Goal: Task Accomplishment & Management: Manage account settings

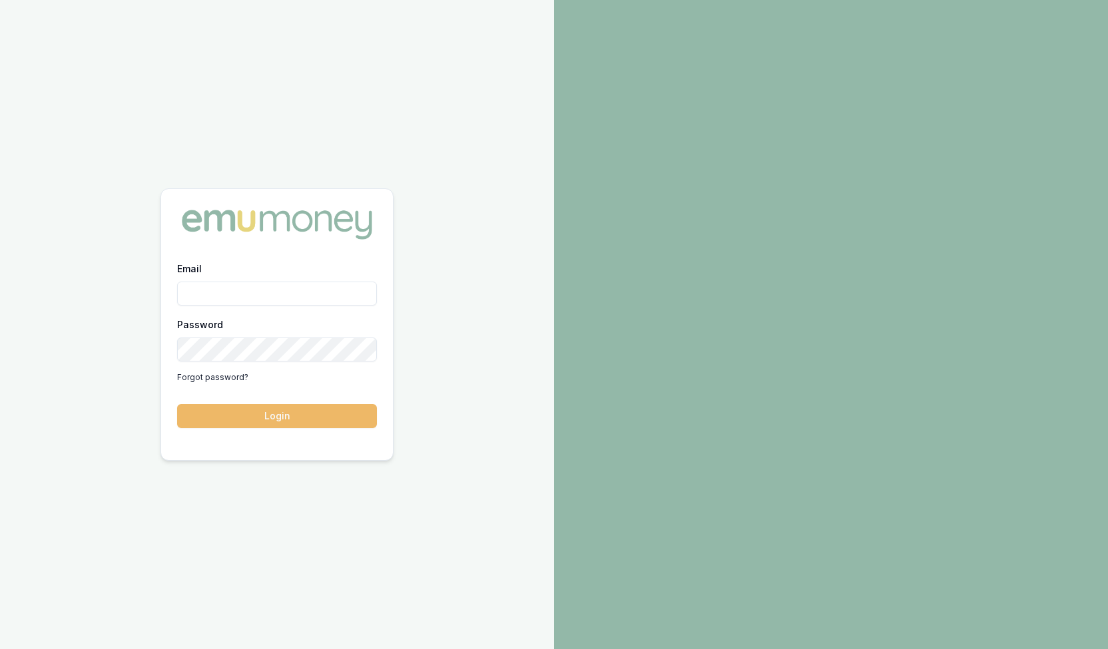
type input "steven.nguyen@emumoney.com.au"
click at [258, 412] on button "Login" at bounding box center [277, 416] width 200 height 24
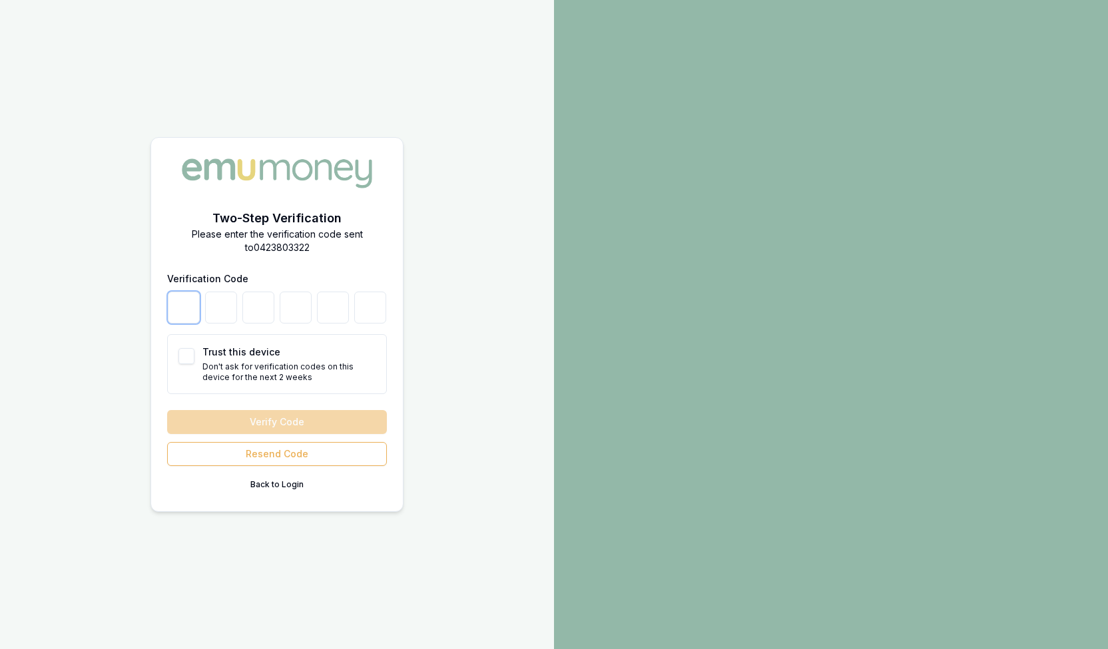
click at [174, 308] on input "number" at bounding box center [184, 308] width 32 height 32
type input "1"
type input "8"
type input "9"
type input "8"
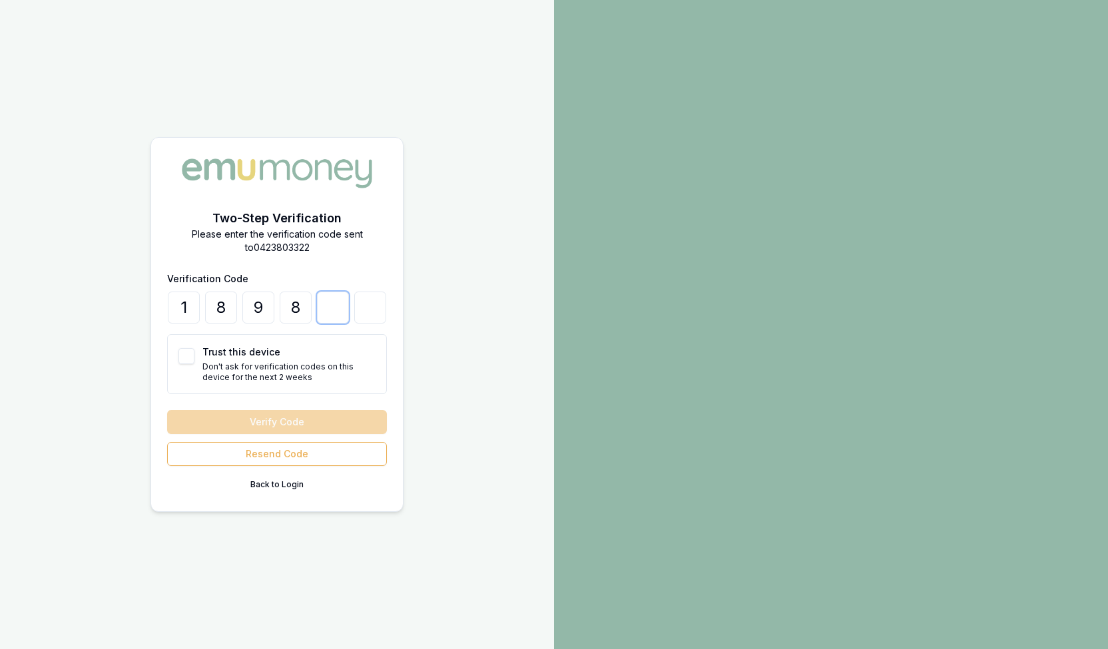
type input "6"
click at [188, 357] on button "Trust this device" at bounding box center [186, 356] width 16 height 16
checkbox input "true"
click at [265, 419] on button "Verify Code" at bounding box center [277, 422] width 220 height 24
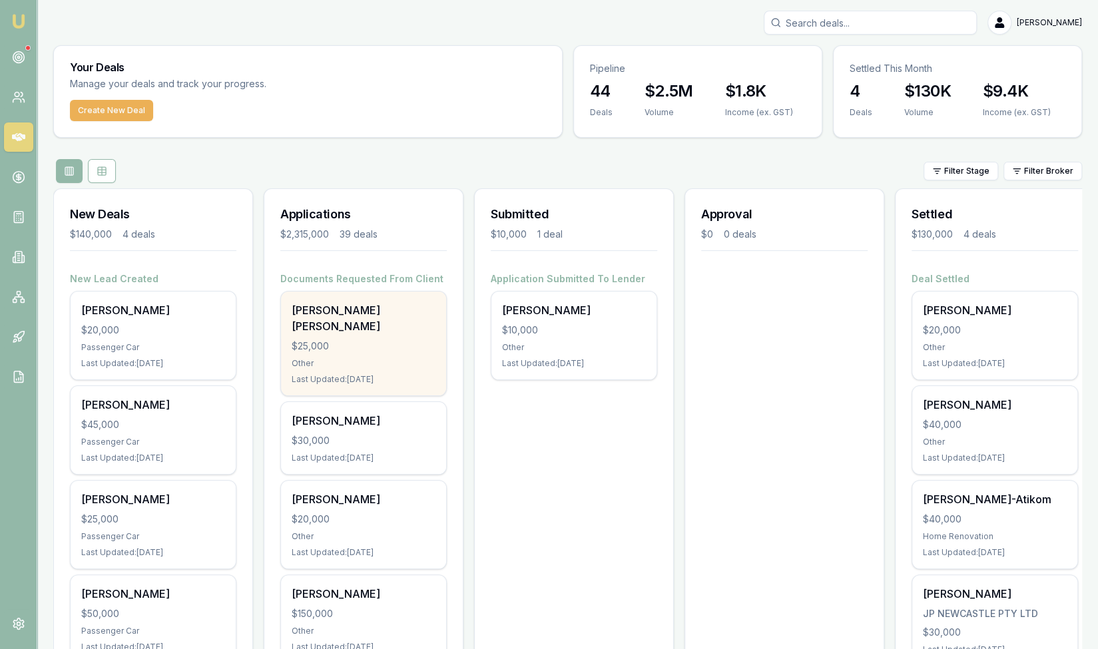
click at [356, 358] on div "Other" at bounding box center [364, 363] width 144 height 11
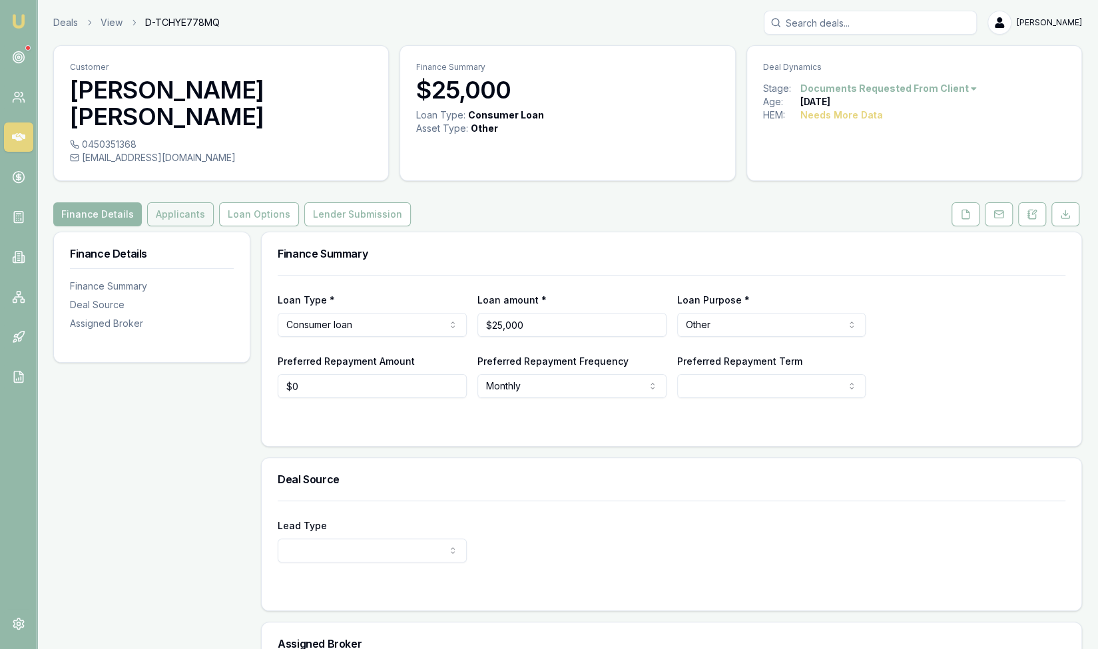
click at [174, 202] on button "Applicants" at bounding box center [180, 214] width 67 height 24
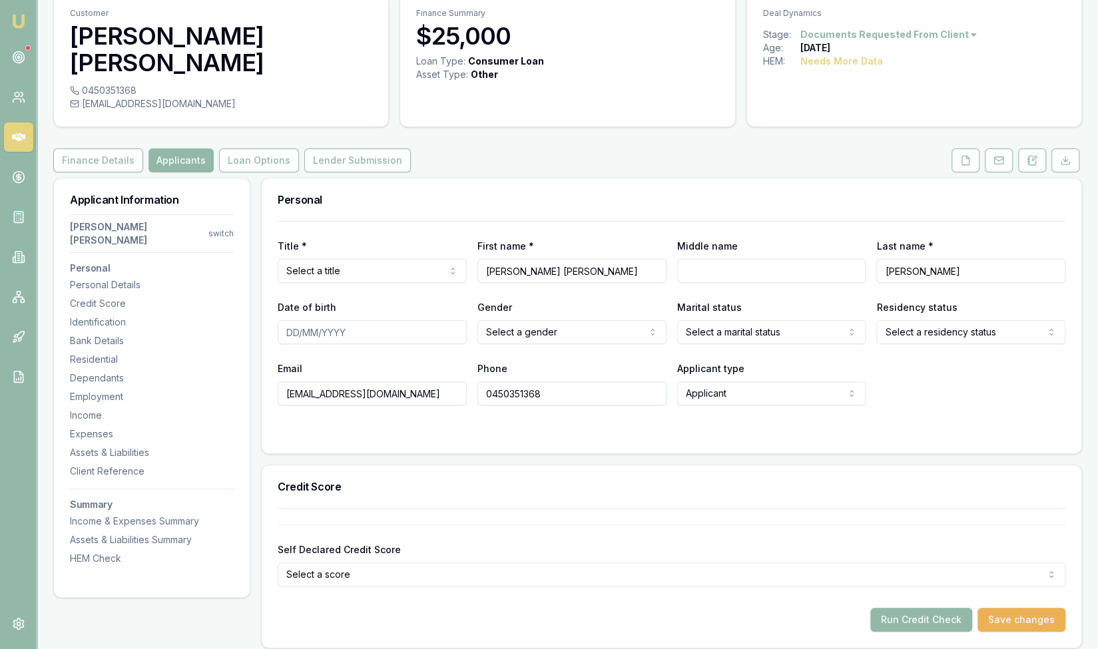
scroll to position [56, 0]
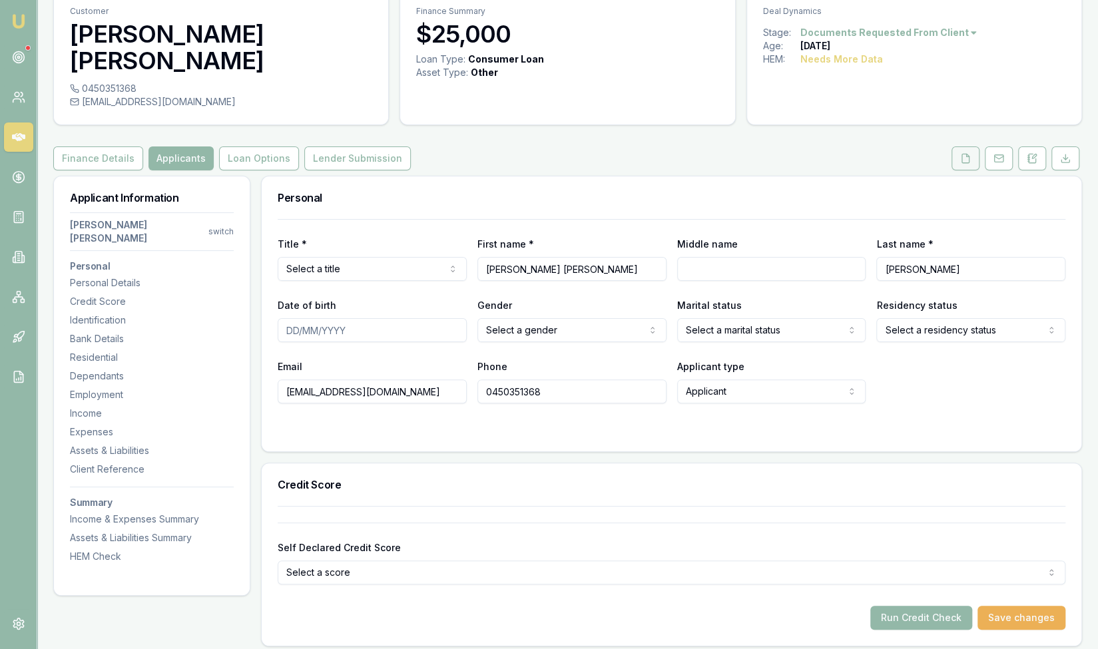
click at [967, 153] on icon at bounding box center [965, 158] width 11 height 11
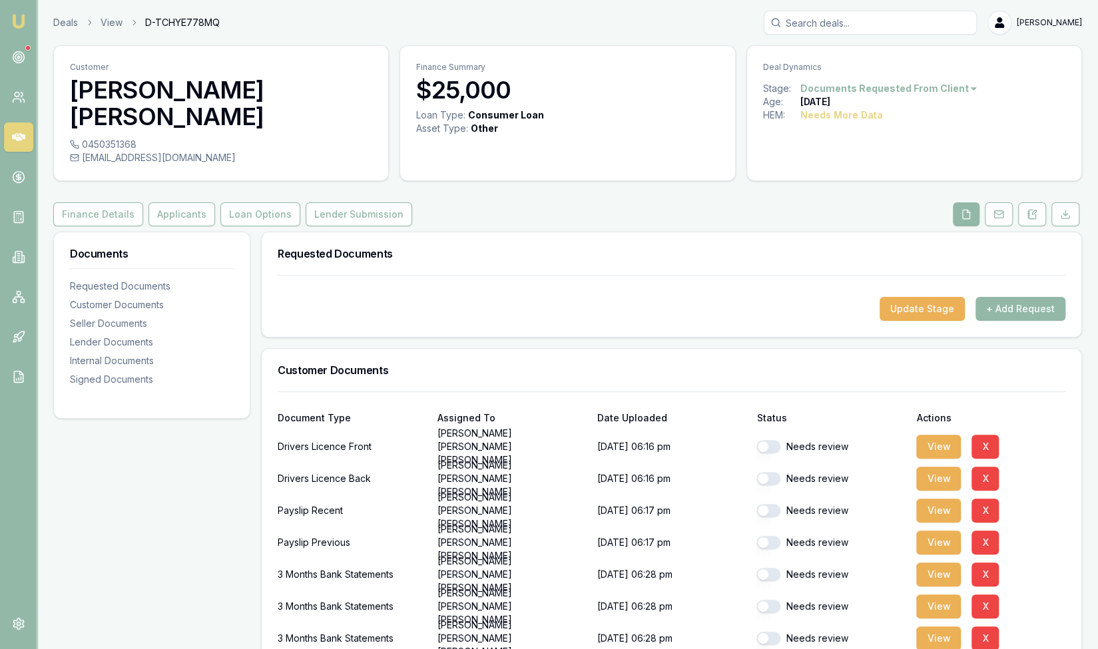
click at [771, 440] on button "button" at bounding box center [769, 446] width 24 height 13
checkbox input "true"
click at [768, 472] on button "button" at bounding box center [769, 478] width 24 height 13
checkbox input "true"
click at [769, 504] on button "button" at bounding box center [769, 510] width 24 height 13
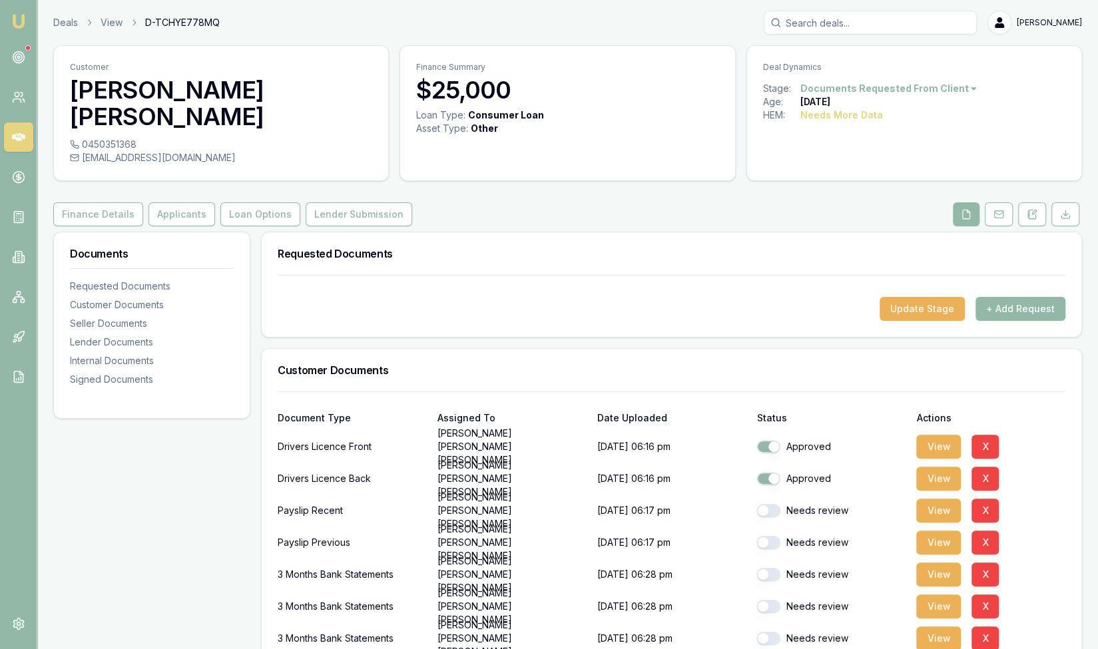
checkbox input "true"
click at [772, 536] on button "button" at bounding box center [769, 542] width 24 height 13
checkbox input "true"
checkbox input "false"
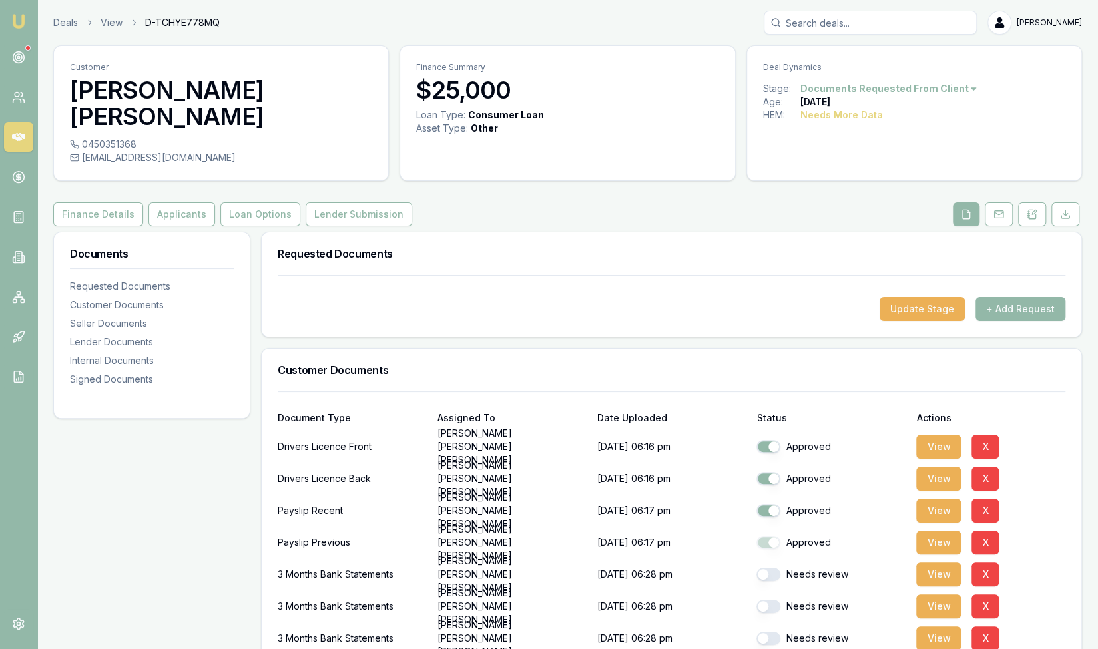
checkbox input "false"
checkbox input "true"
click at [774, 568] on button "button" at bounding box center [769, 574] width 24 height 13
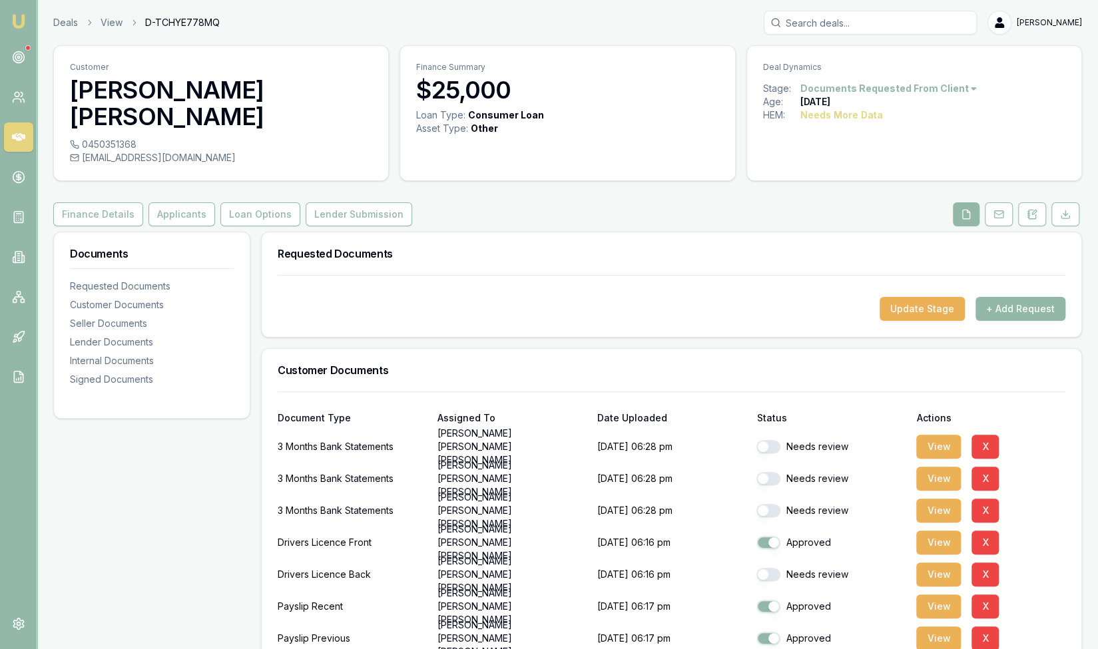
click at [774, 568] on button "button" at bounding box center [769, 574] width 24 height 13
checkbox input "true"
click at [769, 497] on div "Needs review" at bounding box center [831, 510] width 149 height 27
click at [773, 504] on button "button" at bounding box center [769, 510] width 24 height 13
checkbox input "true"
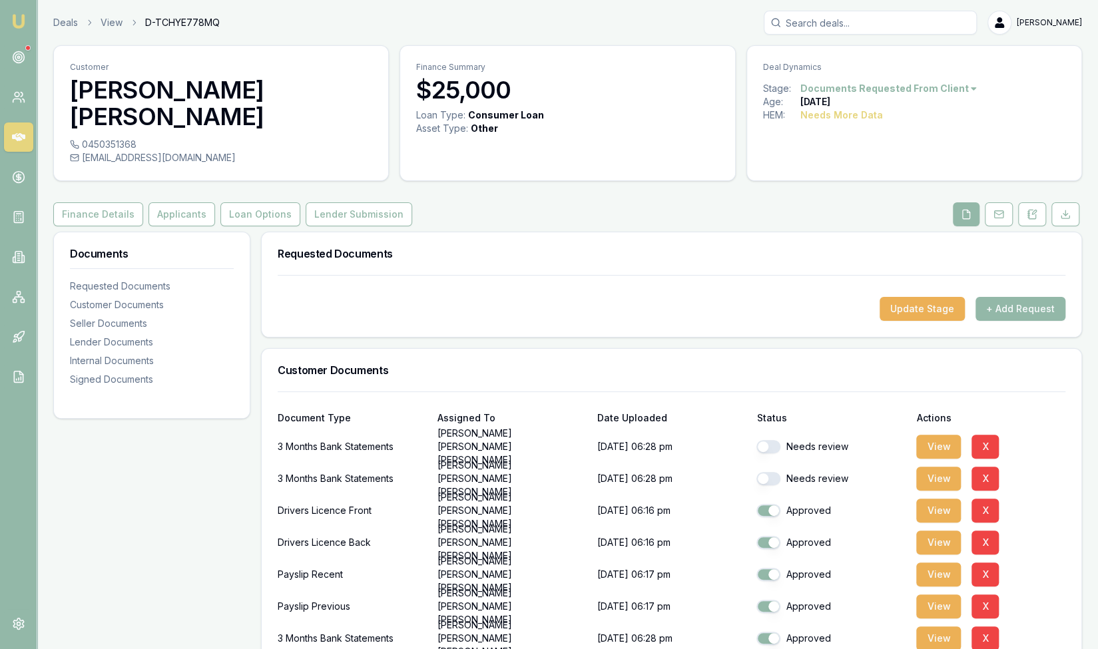
click at [771, 472] on button "button" at bounding box center [769, 478] width 24 height 13
checkbox input "true"
click at [774, 440] on button "button" at bounding box center [769, 446] width 24 height 13
checkbox input "true"
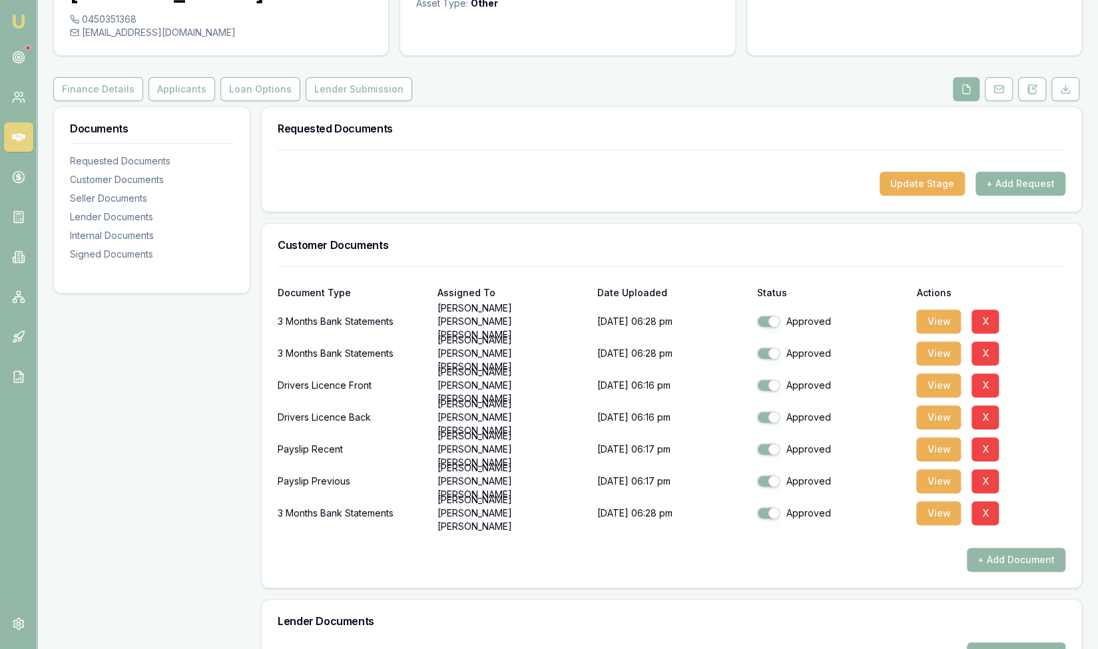
scroll to position [127, 0]
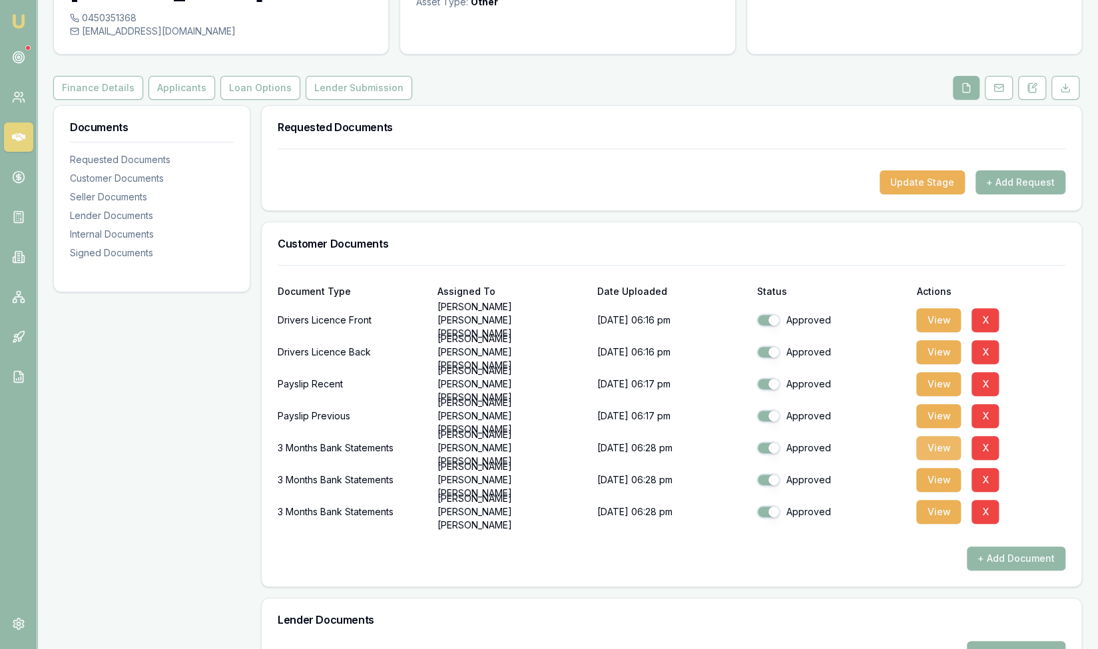
click at [936, 436] on button "View" at bounding box center [938, 448] width 45 height 24
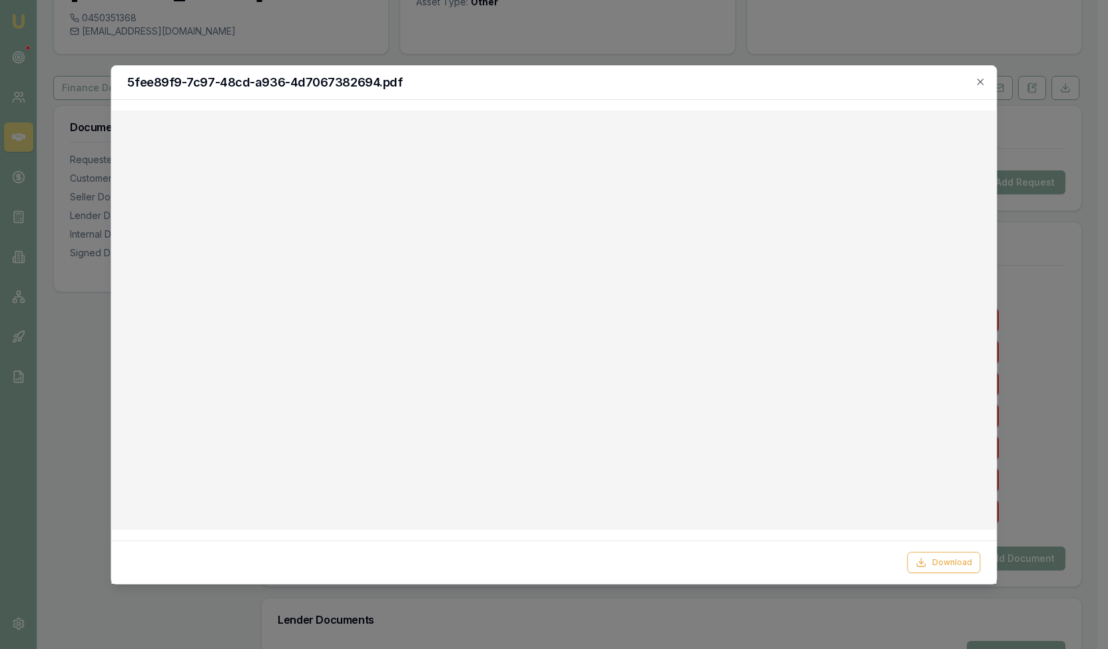
click at [978, 521] on div at bounding box center [553, 321] width 885 height 420
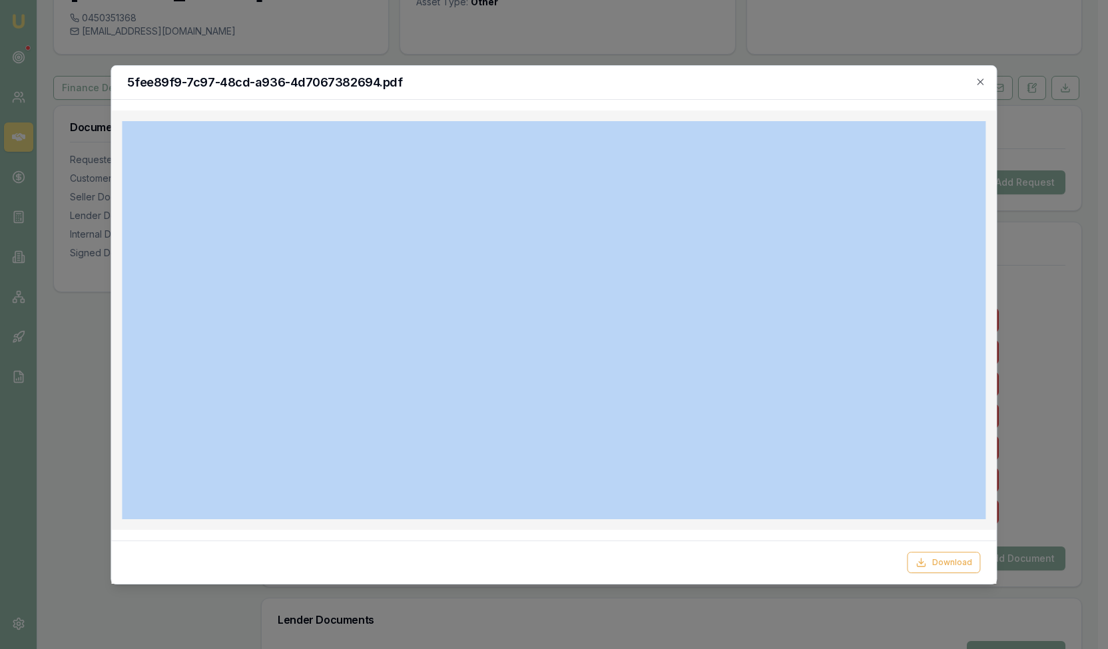
click at [978, 521] on div at bounding box center [553, 321] width 885 height 420
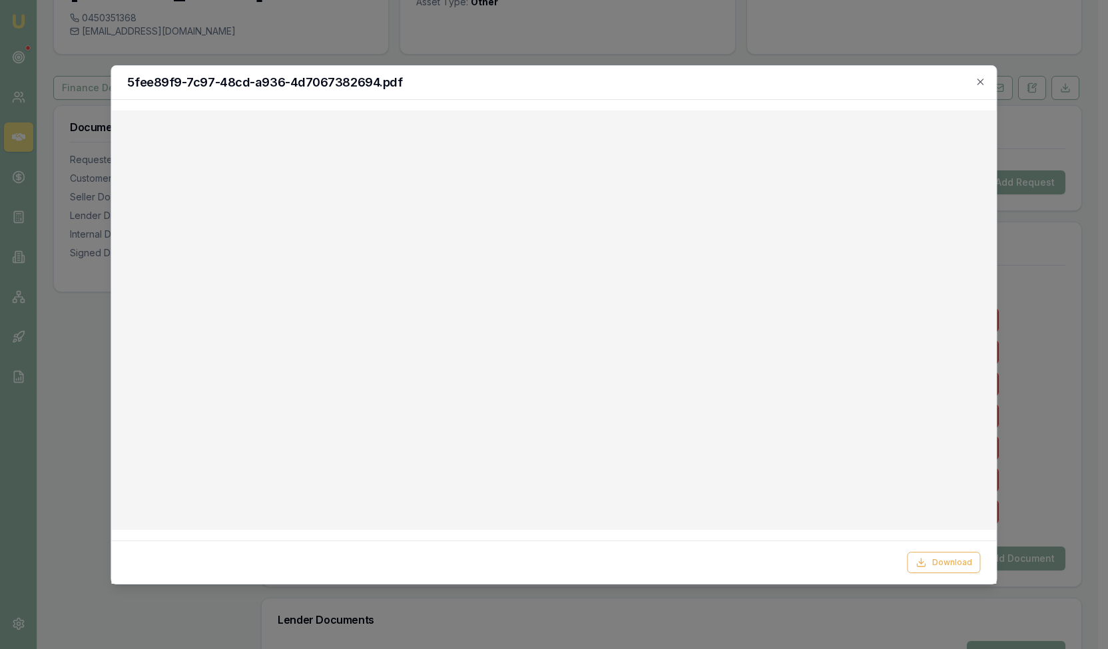
click at [978, 521] on div at bounding box center [553, 321] width 885 height 420
click at [980, 83] on icon "button" at bounding box center [981, 82] width 11 height 11
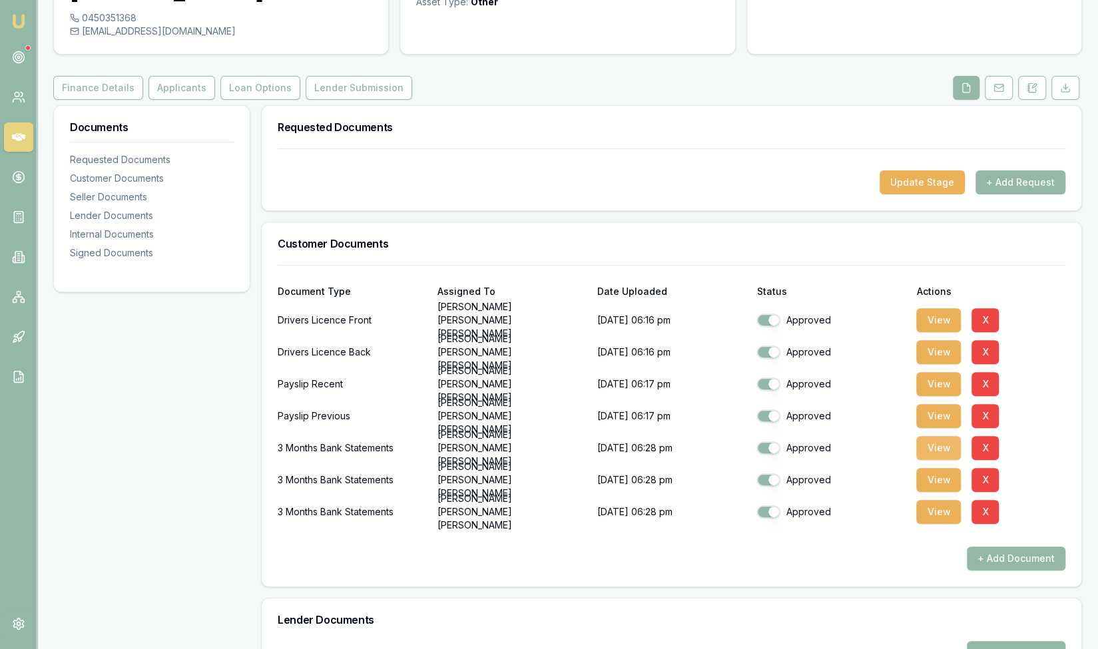
click at [934, 436] on button "View" at bounding box center [938, 448] width 45 height 24
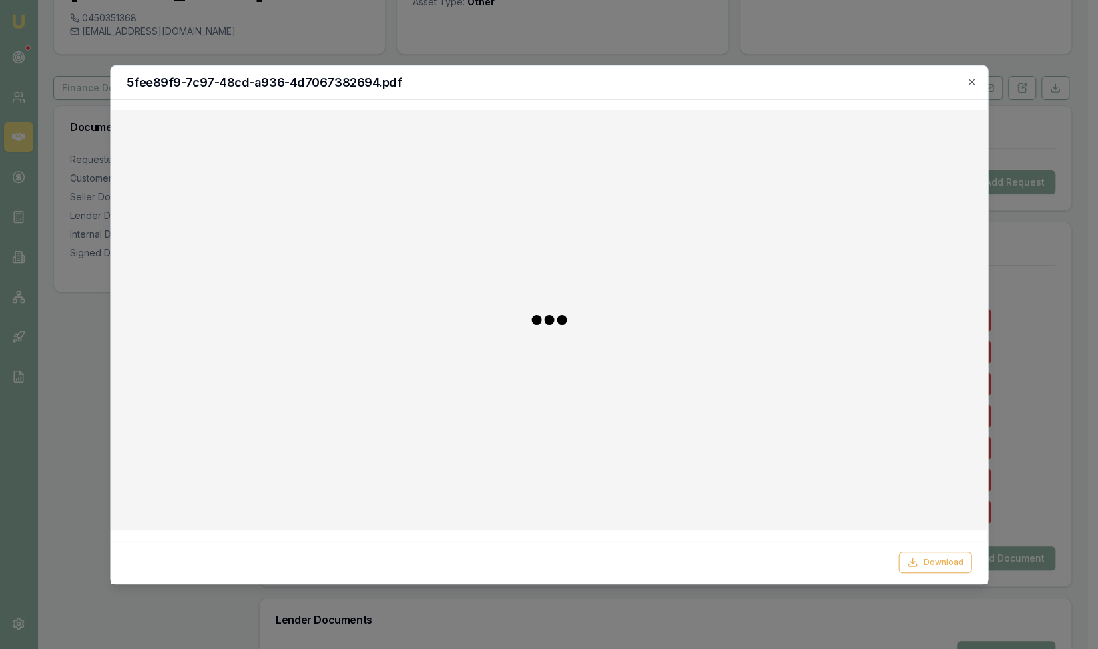
click at [934, 425] on body "Emu Broker Deals View D-TCHYE778MQ [PERSON_NAME] Toggle Menu Customer [PERSON_N…" at bounding box center [544, 197] width 1088 height 649
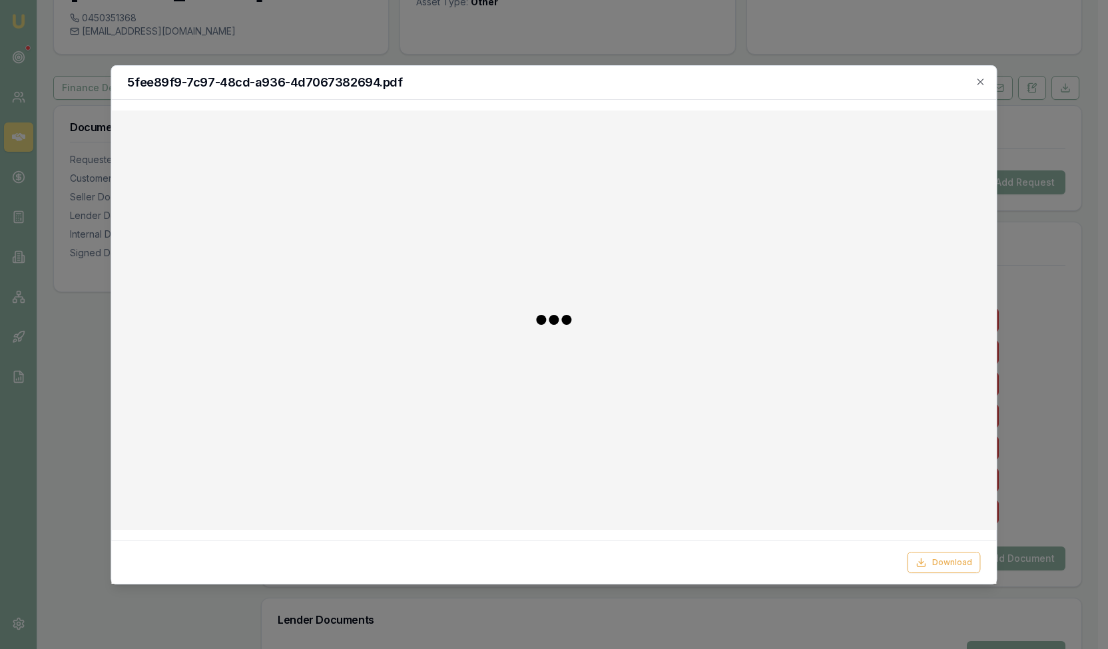
click at [934, 425] on div at bounding box center [554, 320] width 864 height 398
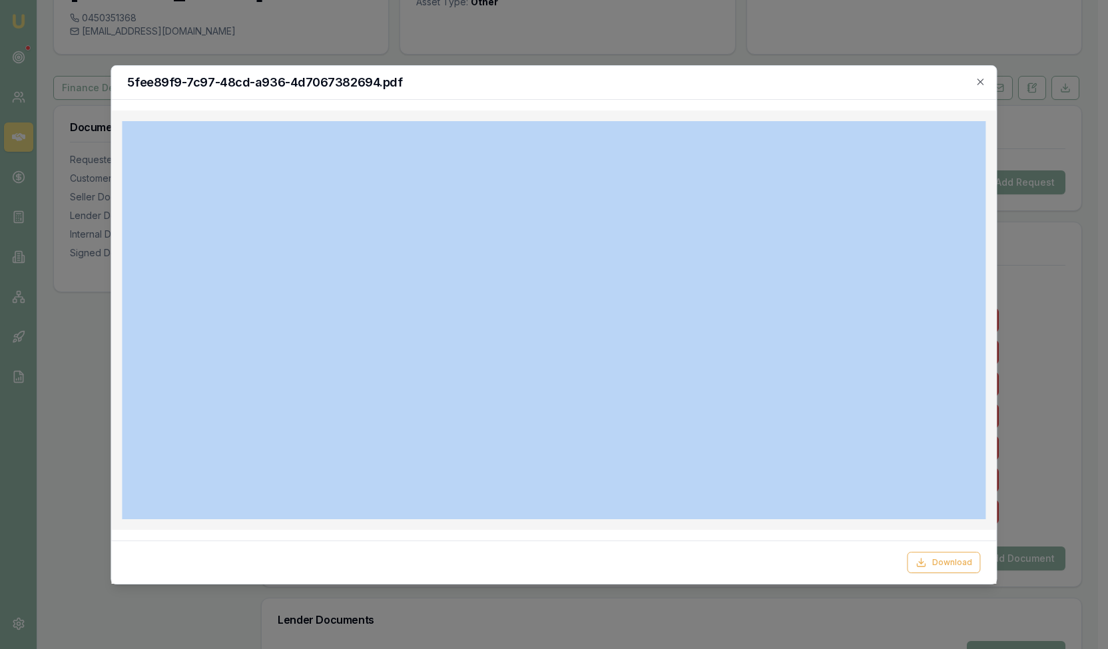
click at [616, 552] on div "Download" at bounding box center [553, 562] width 853 height 21
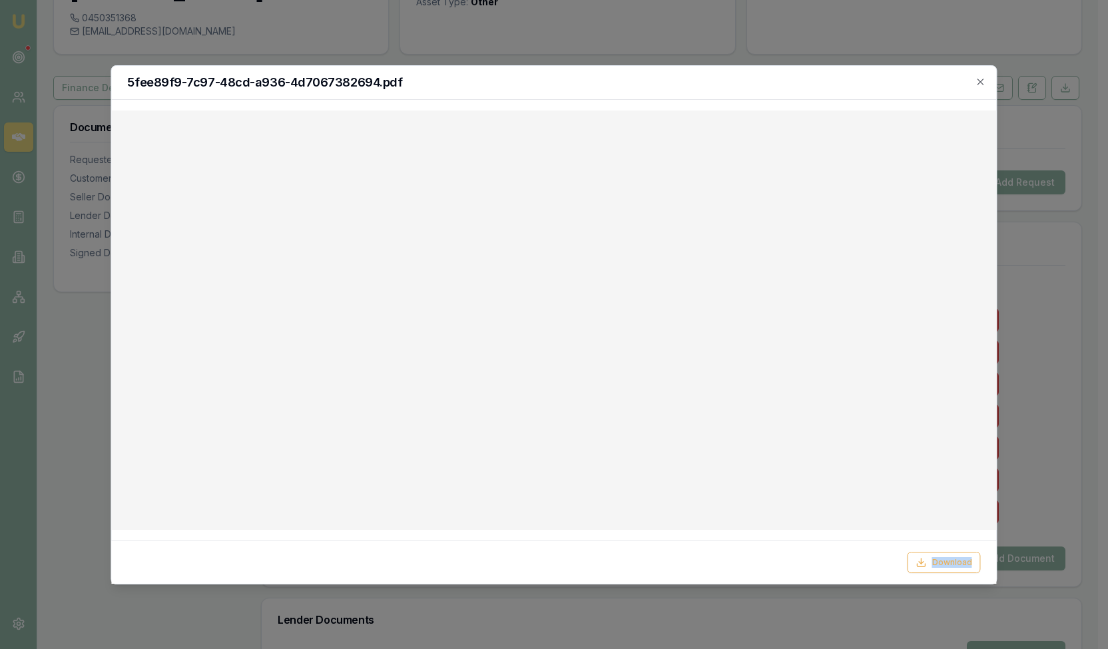
click at [616, 552] on div "Download" at bounding box center [553, 562] width 853 height 21
click at [988, 170] on div at bounding box center [553, 321] width 885 height 420
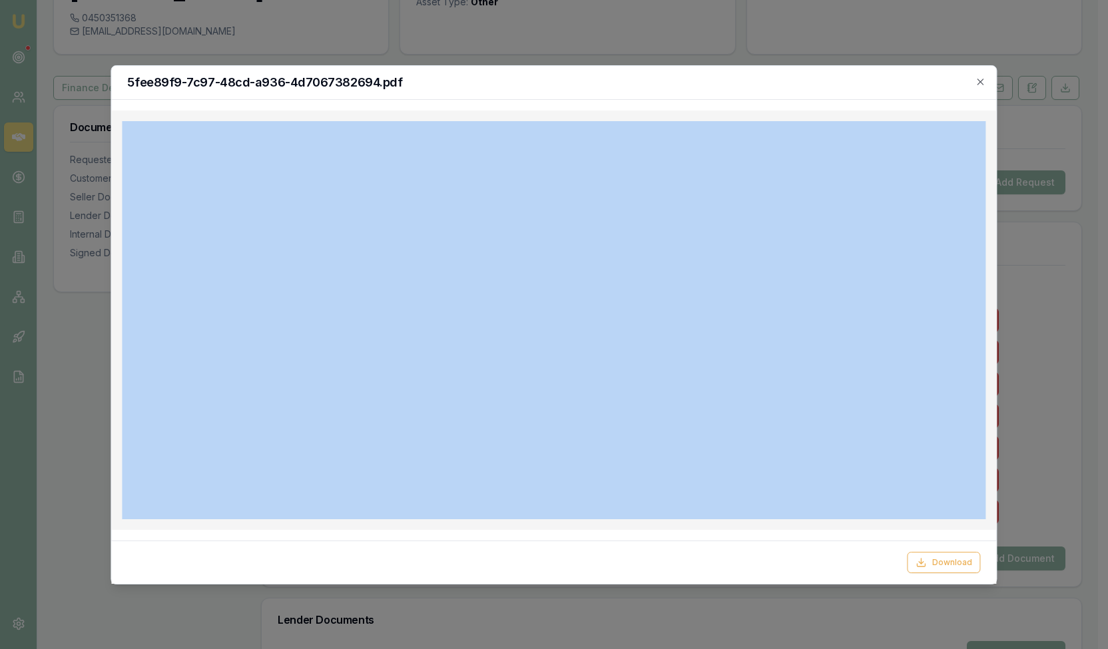
click at [988, 170] on div at bounding box center [553, 321] width 885 height 420
click at [983, 84] on icon "button" at bounding box center [981, 82] width 6 height 6
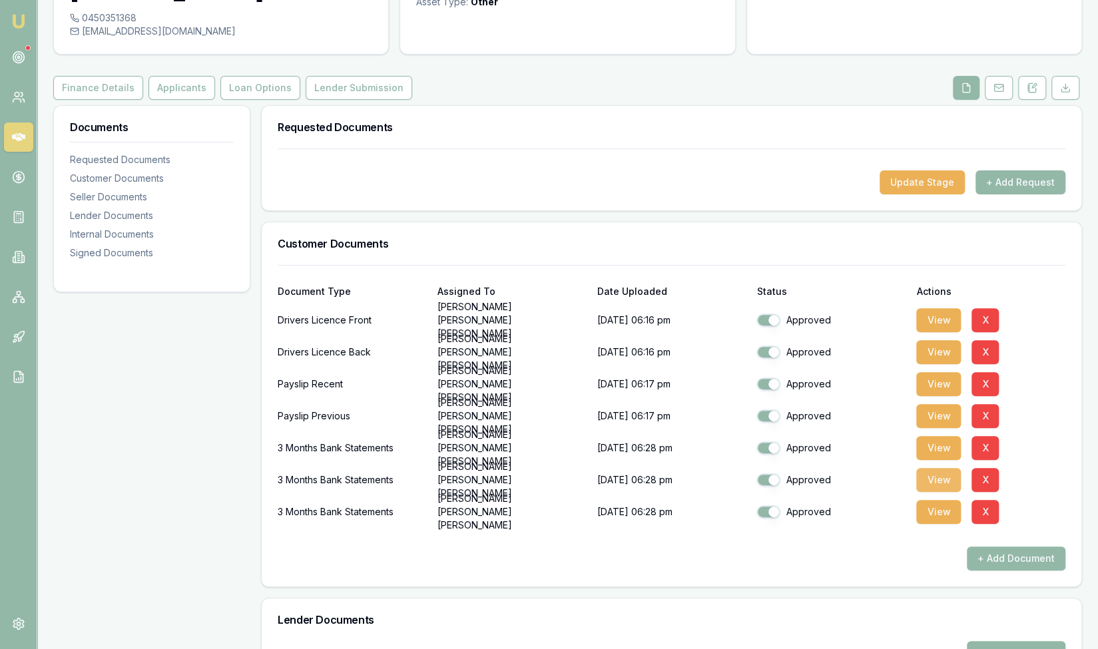
click at [935, 468] on button "View" at bounding box center [938, 480] width 45 height 24
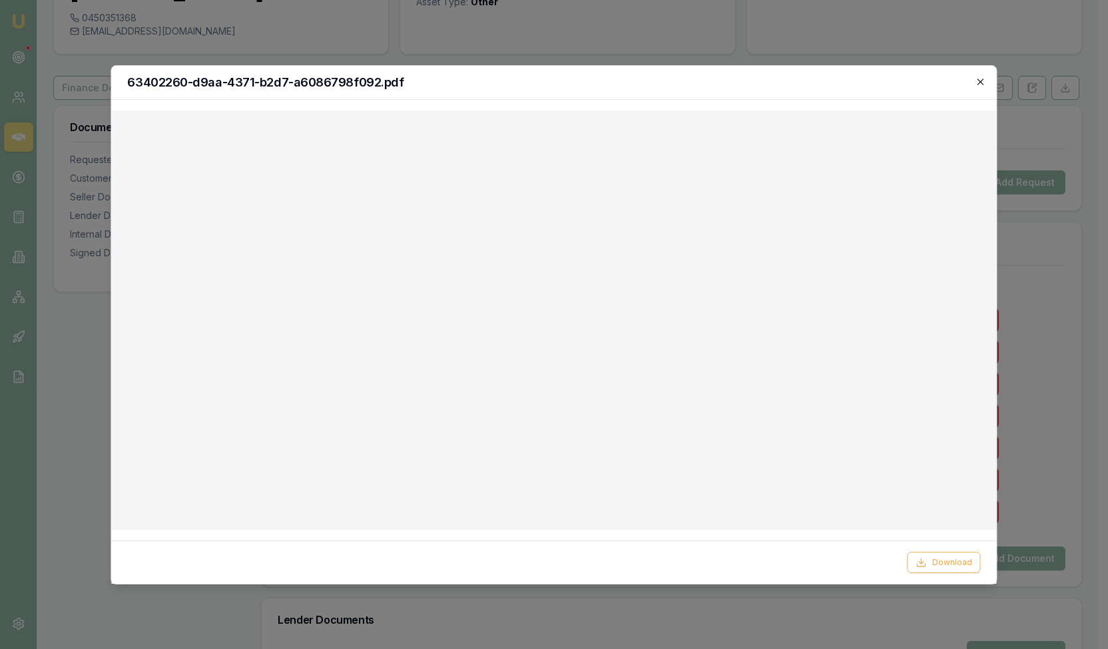
click at [979, 82] on icon "button" at bounding box center [981, 82] width 11 height 11
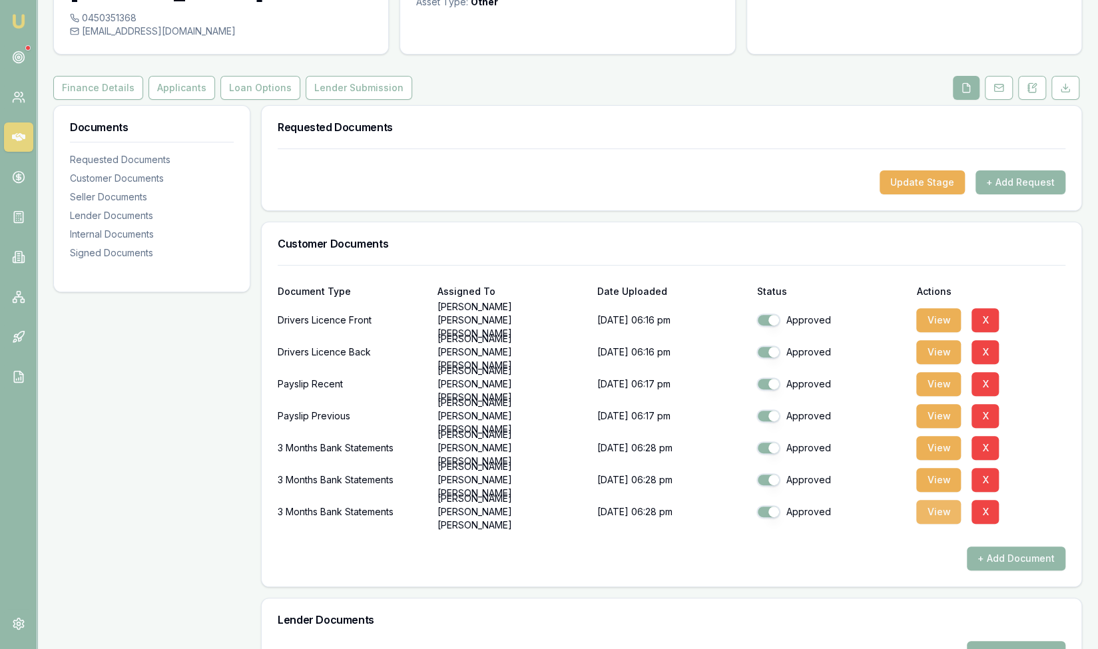
click at [935, 500] on button "View" at bounding box center [938, 512] width 45 height 24
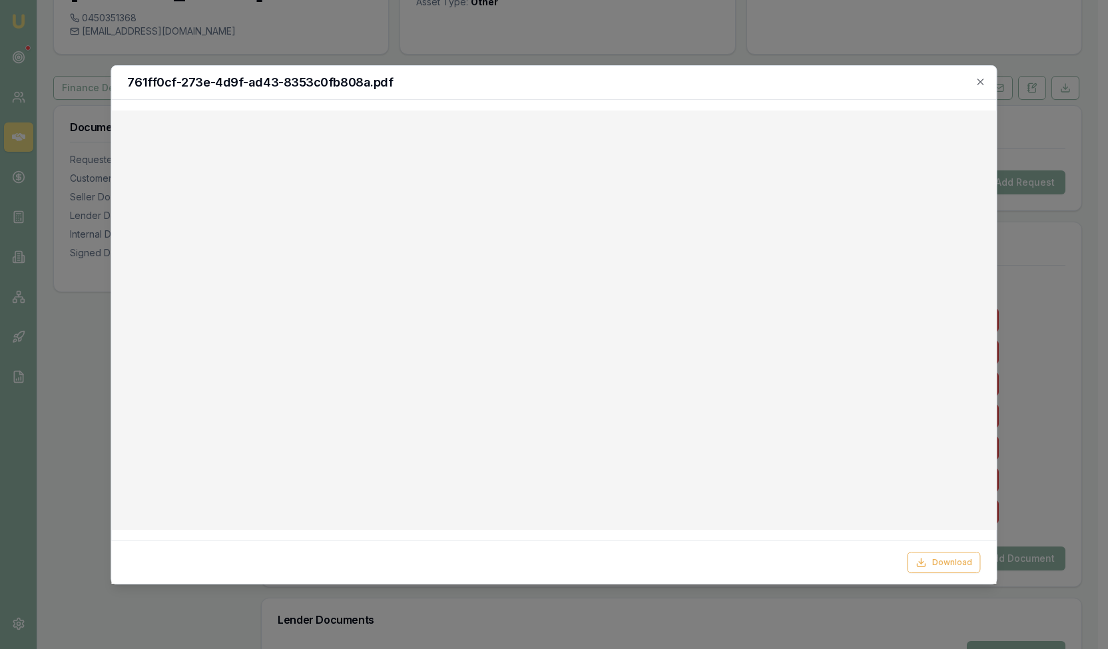
click at [987, 516] on div at bounding box center [553, 321] width 885 height 420
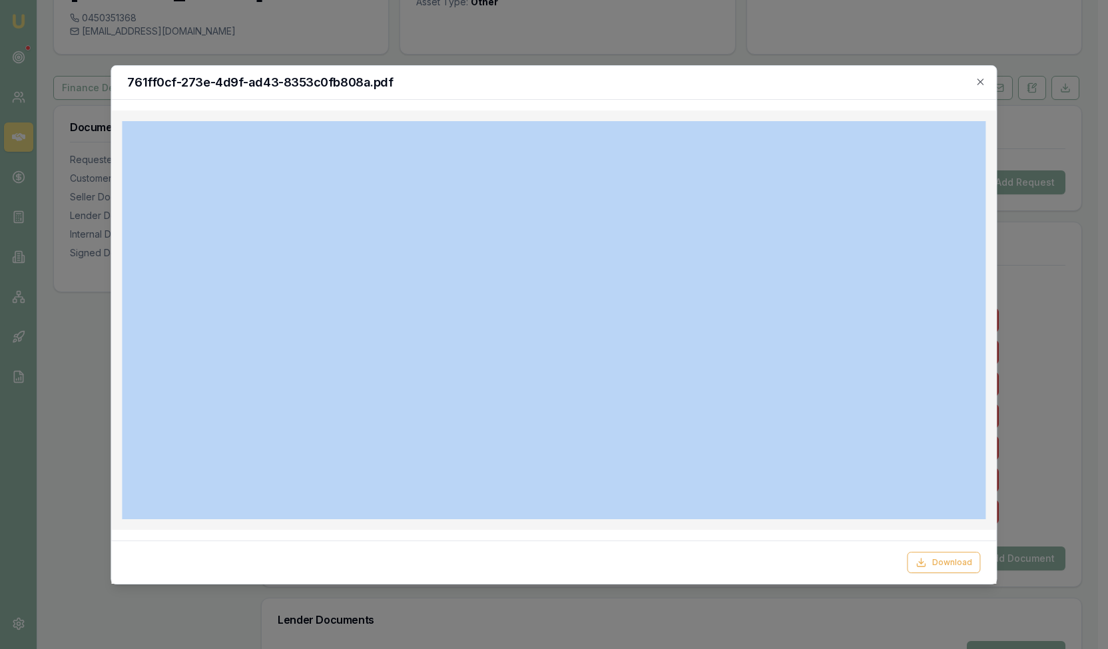
click at [987, 516] on div at bounding box center [553, 321] width 885 height 420
click at [984, 79] on icon "button" at bounding box center [981, 82] width 11 height 11
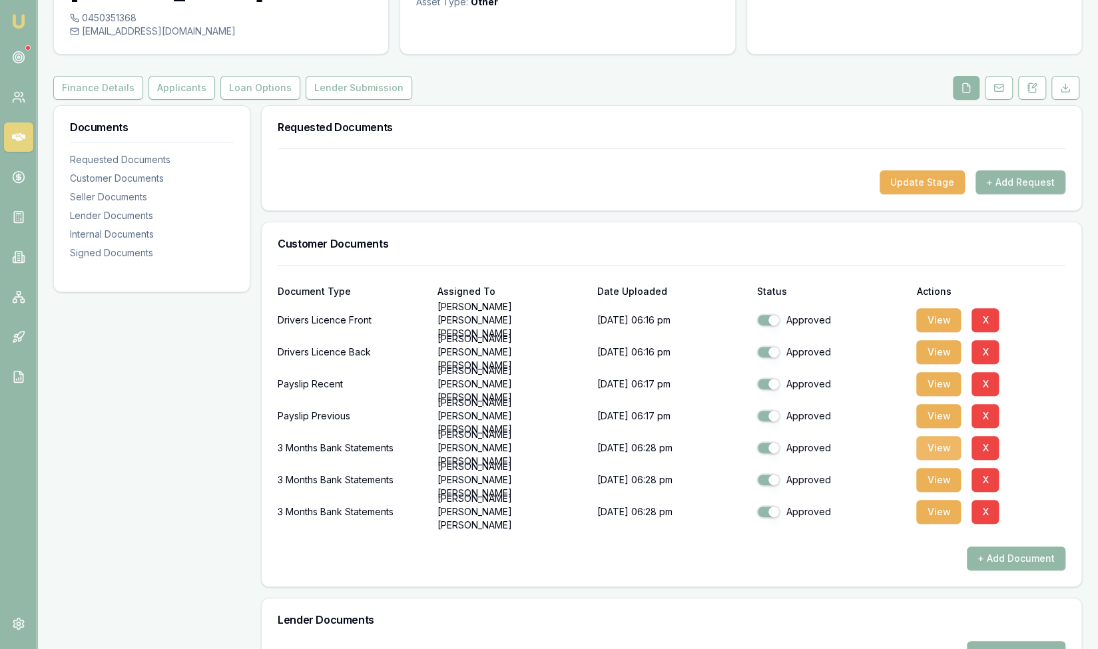
click at [936, 436] on button "View" at bounding box center [938, 448] width 45 height 24
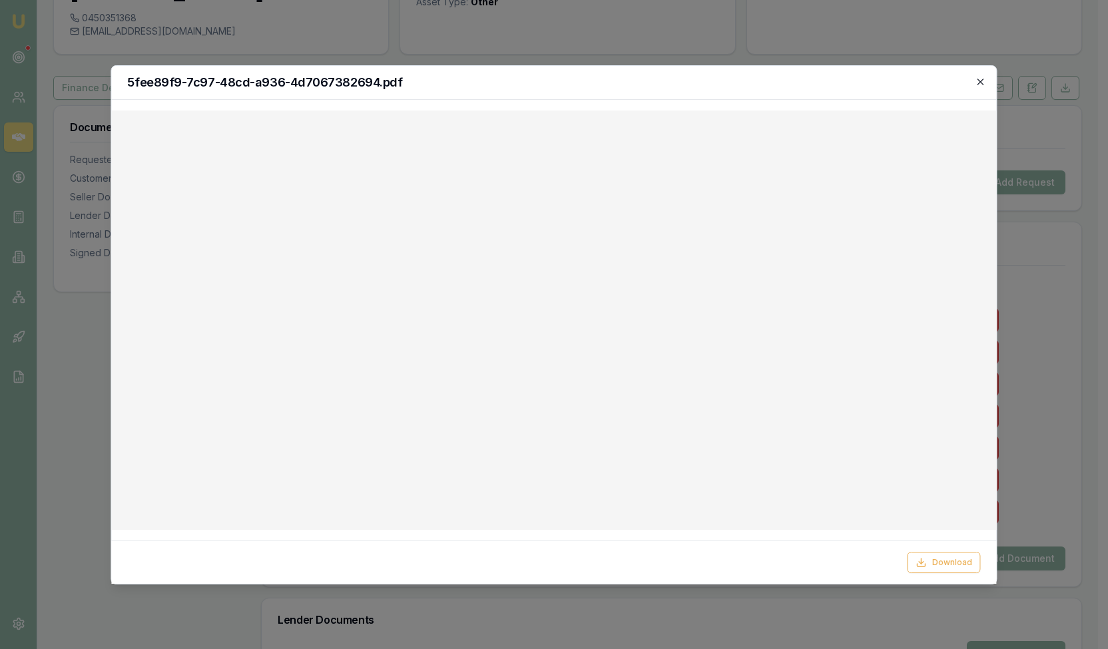
click at [982, 81] on icon "button" at bounding box center [981, 82] width 6 height 6
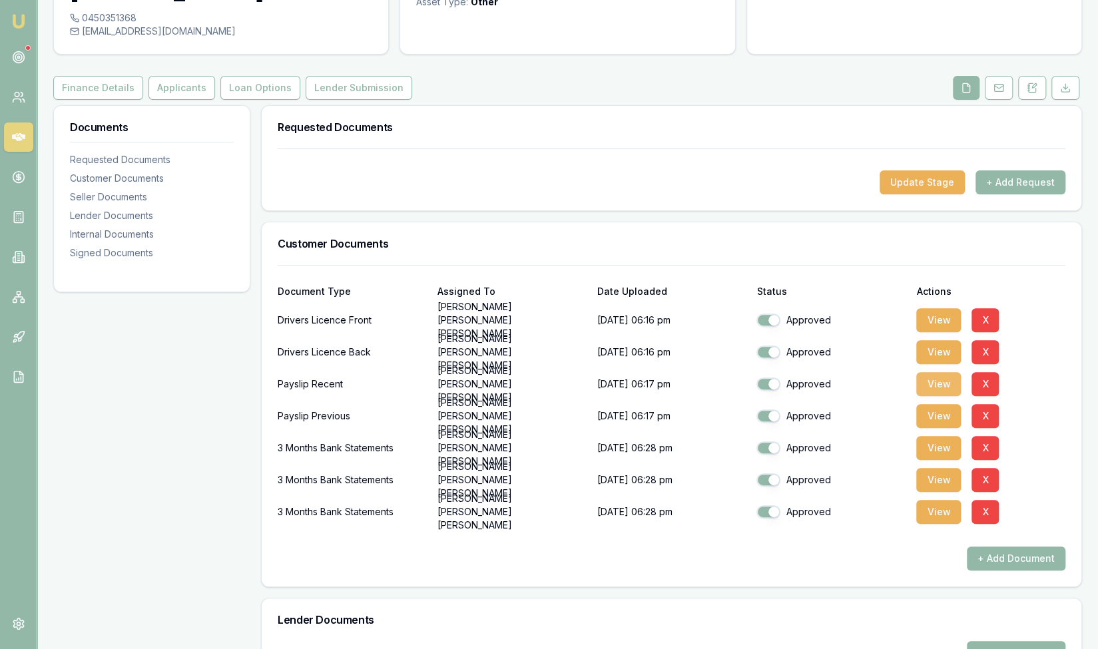
click at [928, 372] on button "View" at bounding box center [938, 384] width 45 height 24
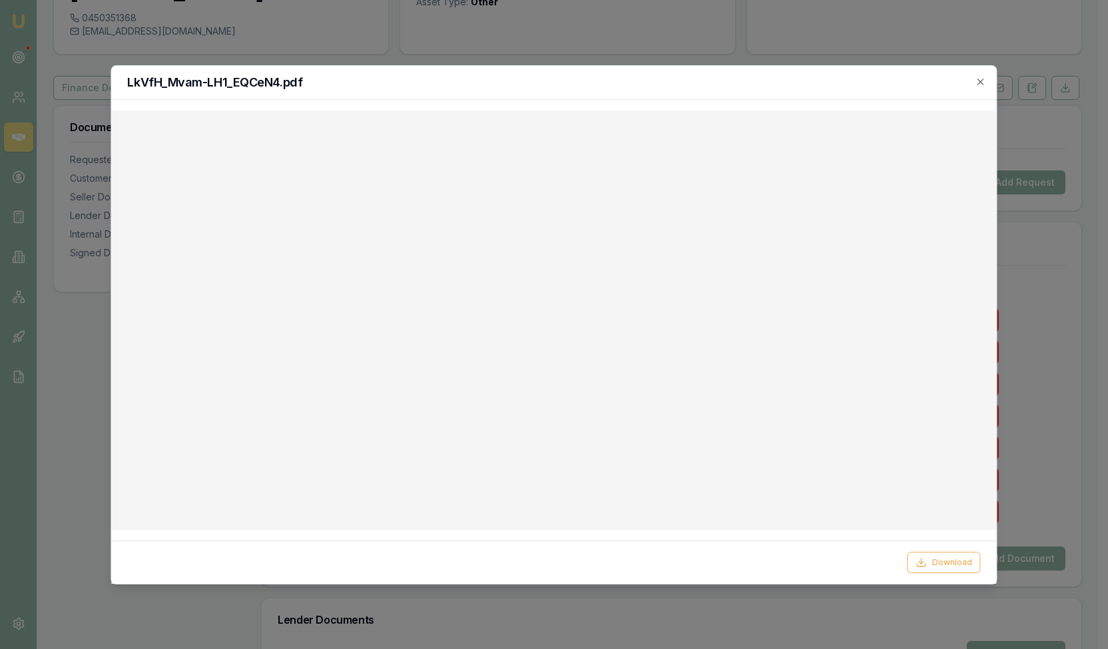
click at [982, 90] on div "LkVfH_Mvam-LH1_EQCeN4.pdf" at bounding box center [553, 83] width 885 height 34
click at [982, 82] on icon "button" at bounding box center [981, 82] width 6 height 6
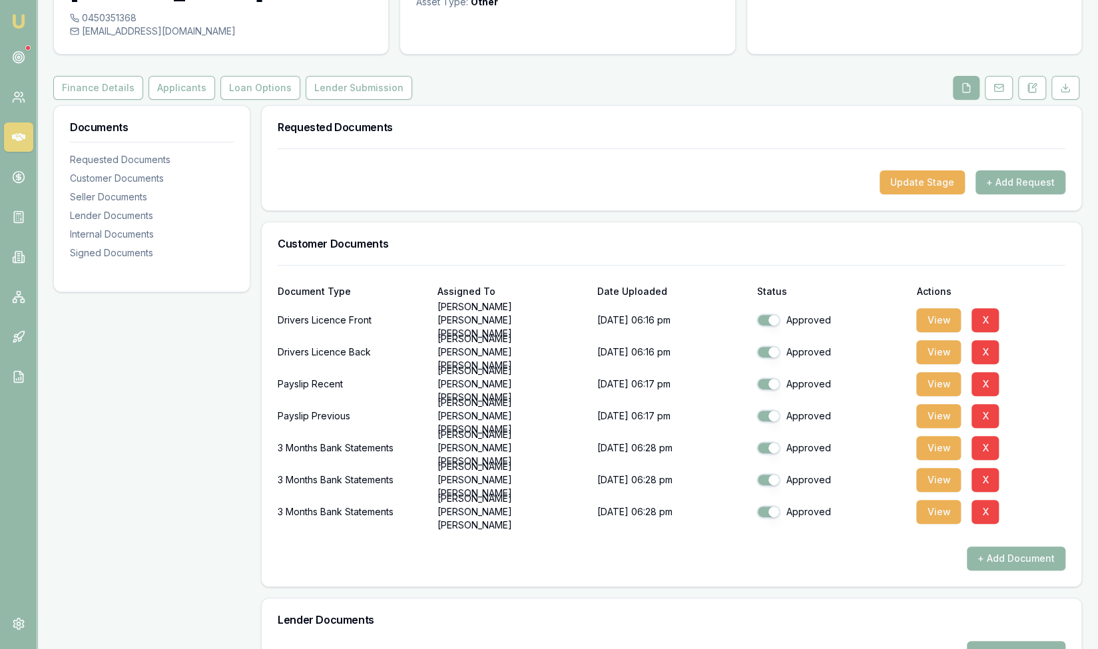
click at [173, 74] on div "Customer [PERSON_NAME] [PERSON_NAME] 0450351368 [EMAIL_ADDRESS][DOMAIN_NAME] Fi…" at bounding box center [567, 456] width 1029 height 1074
click at [182, 76] on button "Applicants" at bounding box center [182, 88] width 67 height 24
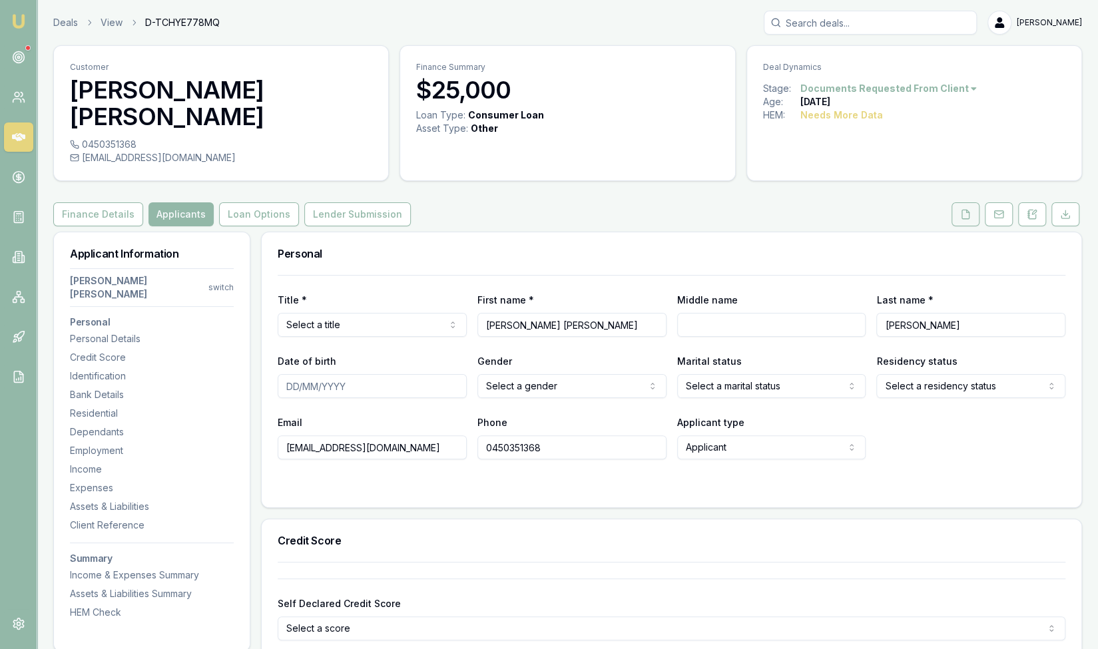
click at [970, 210] on icon at bounding box center [965, 214] width 7 height 9
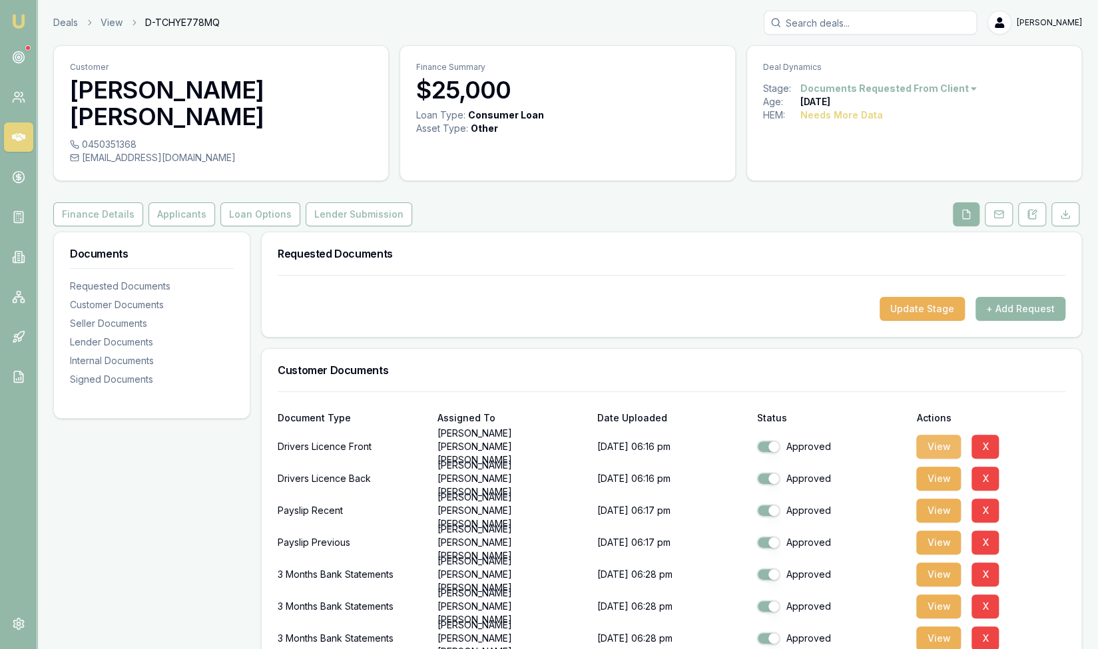
click at [932, 435] on button "View" at bounding box center [938, 447] width 45 height 24
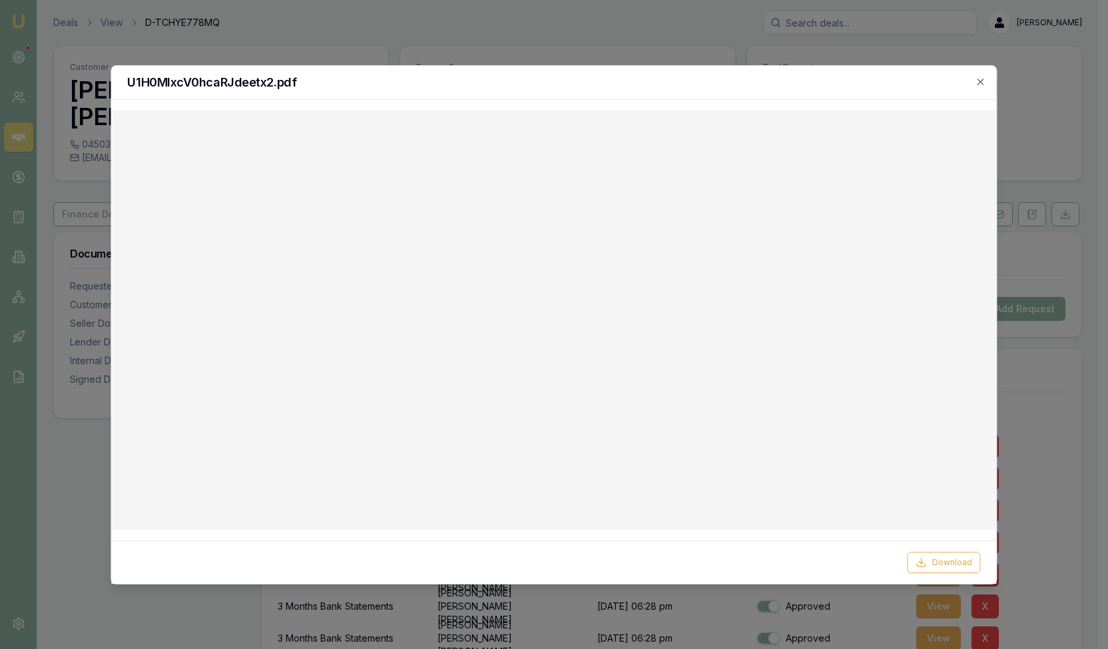
click at [988, 90] on div "U1H0MlxcV0hcaRJdeetx2.pdf" at bounding box center [553, 83] width 885 height 34
click at [984, 81] on icon "button" at bounding box center [981, 82] width 11 height 11
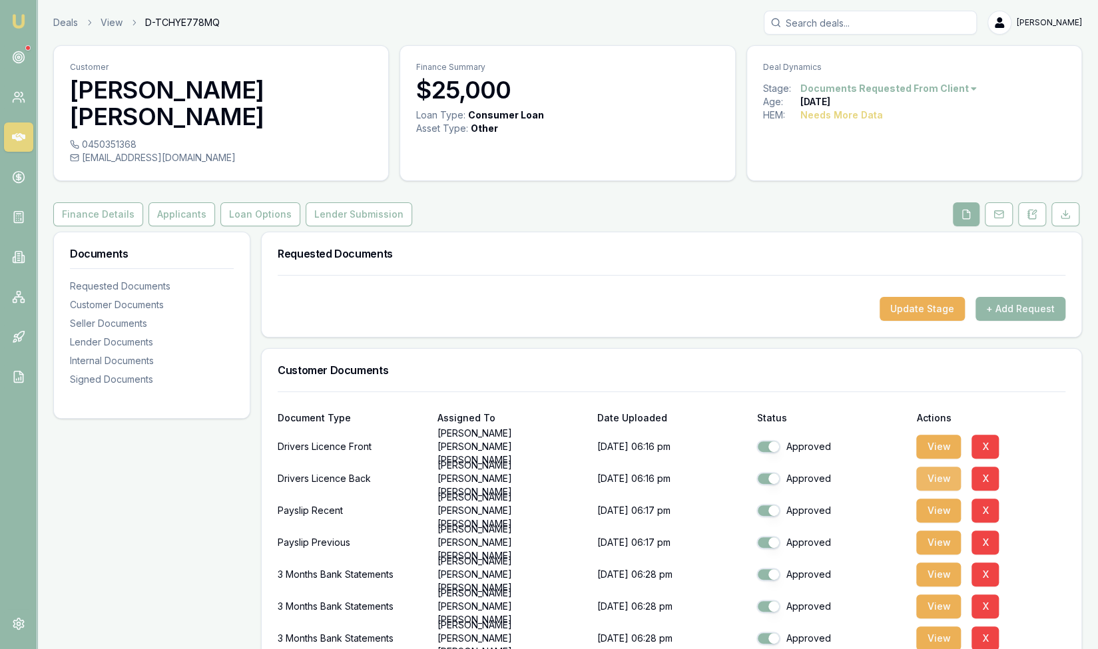
click at [942, 467] on button "View" at bounding box center [938, 479] width 45 height 24
click at [935, 467] on button "View" at bounding box center [938, 479] width 45 height 24
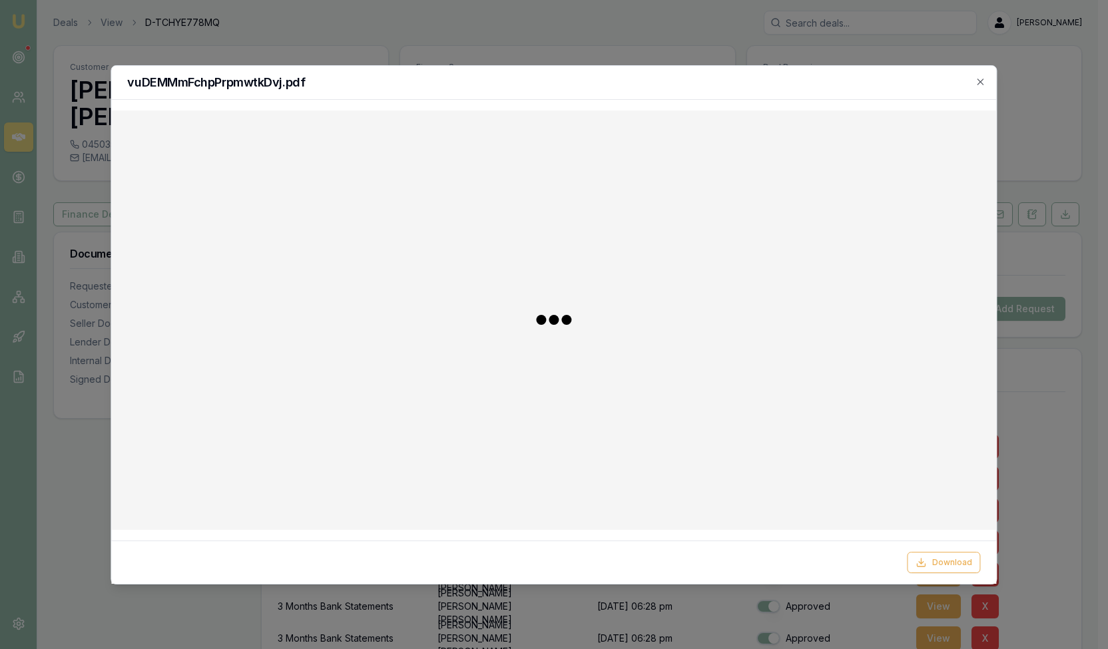
click at [935, 452] on div at bounding box center [554, 320] width 864 height 398
click at [990, 81] on div "vuDEMMmFchpPrpmwtkDvj.pdf" at bounding box center [553, 83] width 885 height 34
click at [983, 81] on icon "button" at bounding box center [981, 82] width 11 height 11
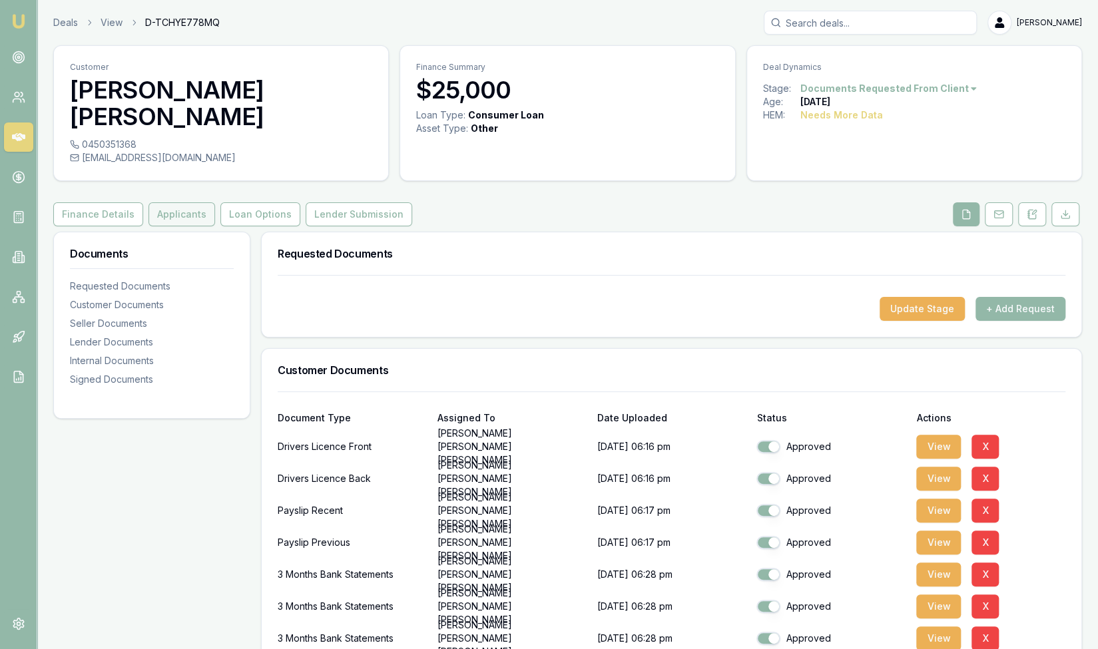
click at [162, 202] on button "Applicants" at bounding box center [182, 214] width 67 height 24
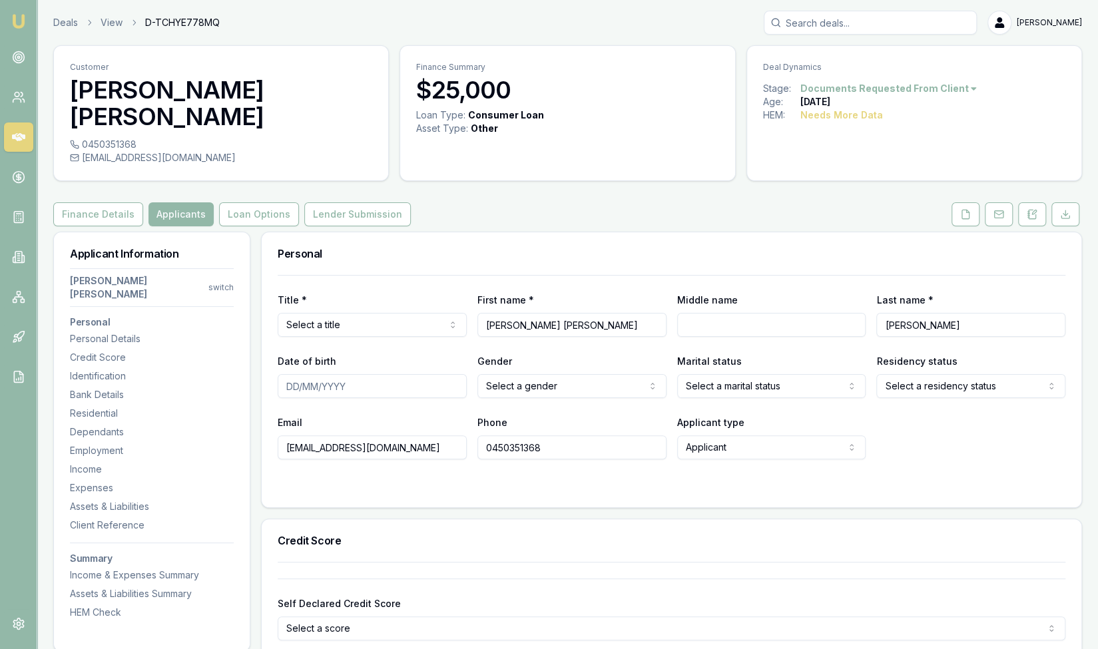
click at [337, 436] on input "[EMAIL_ADDRESS][DOMAIN_NAME]" at bounding box center [372, 448] width 189 height 24
click at [521, 436] on input "0450351368" at bounding box center [571, 448] width 189 height 24
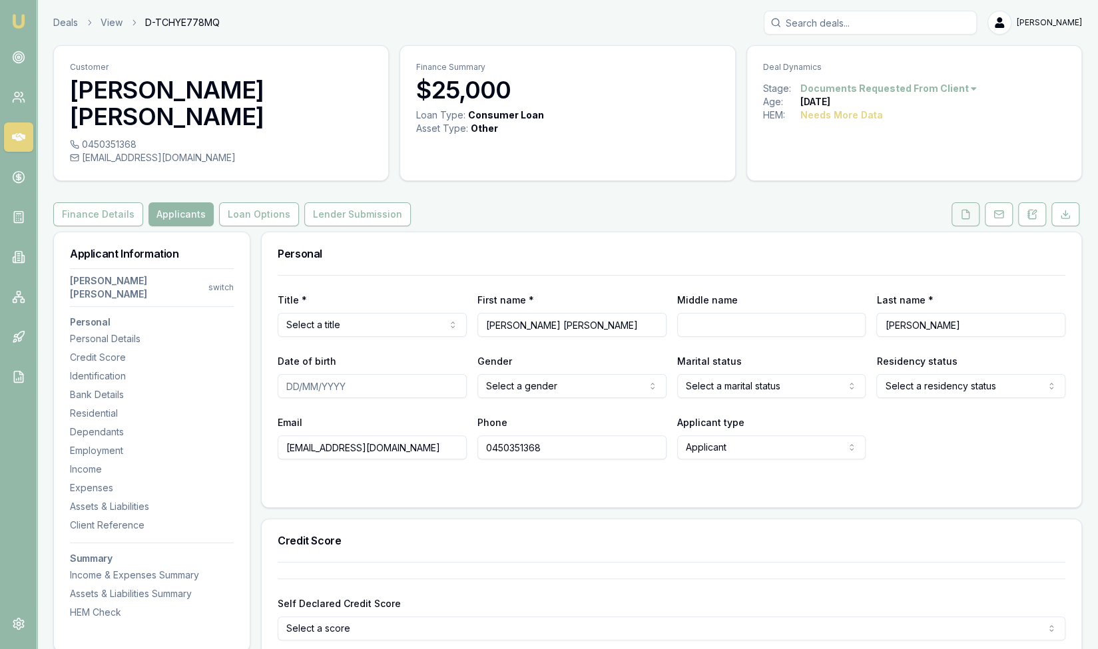
click at [969, 209] on icon at bounding box center [965, 214] width 11 height 11
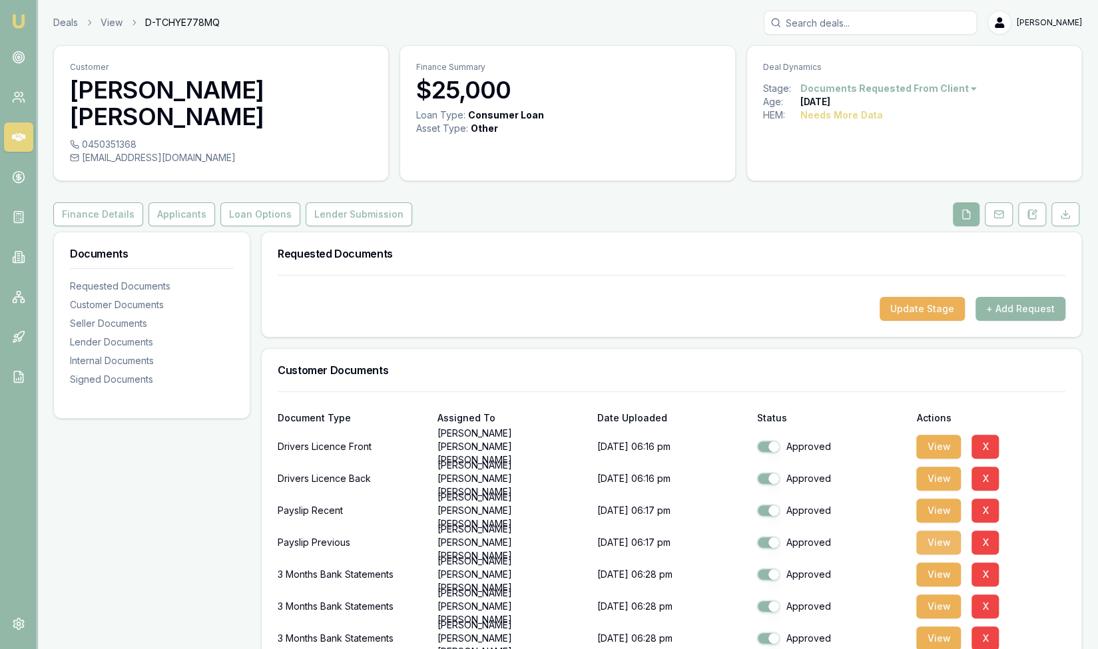
click at [944, 531] on button "View" at bounding box center [938, 543] width 45 height 24
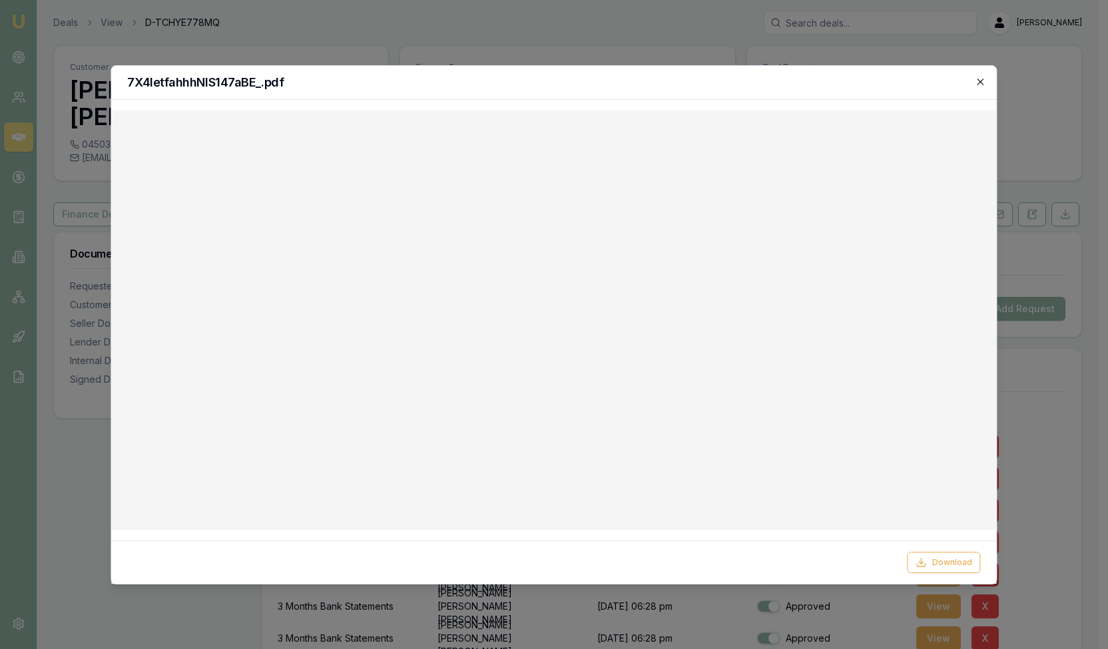
click at [980, 79] on icon "button" at bounding box center [981, 82] width 11 height 11
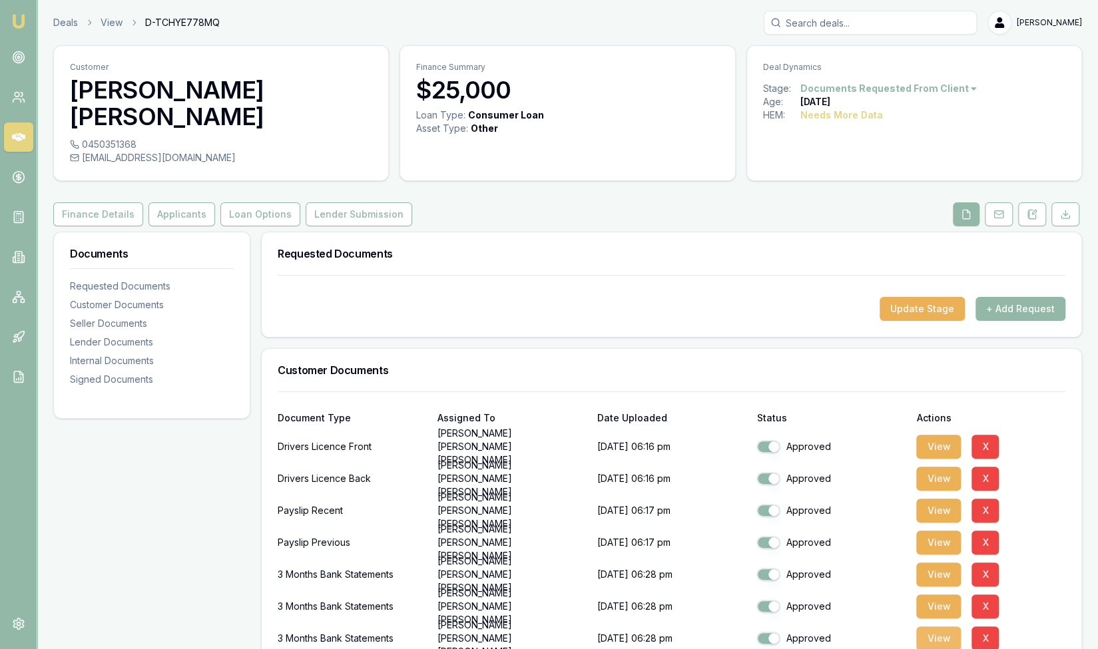
click at [932, 627] on button "View" at bounding box center [938, 639] width 45 height 24
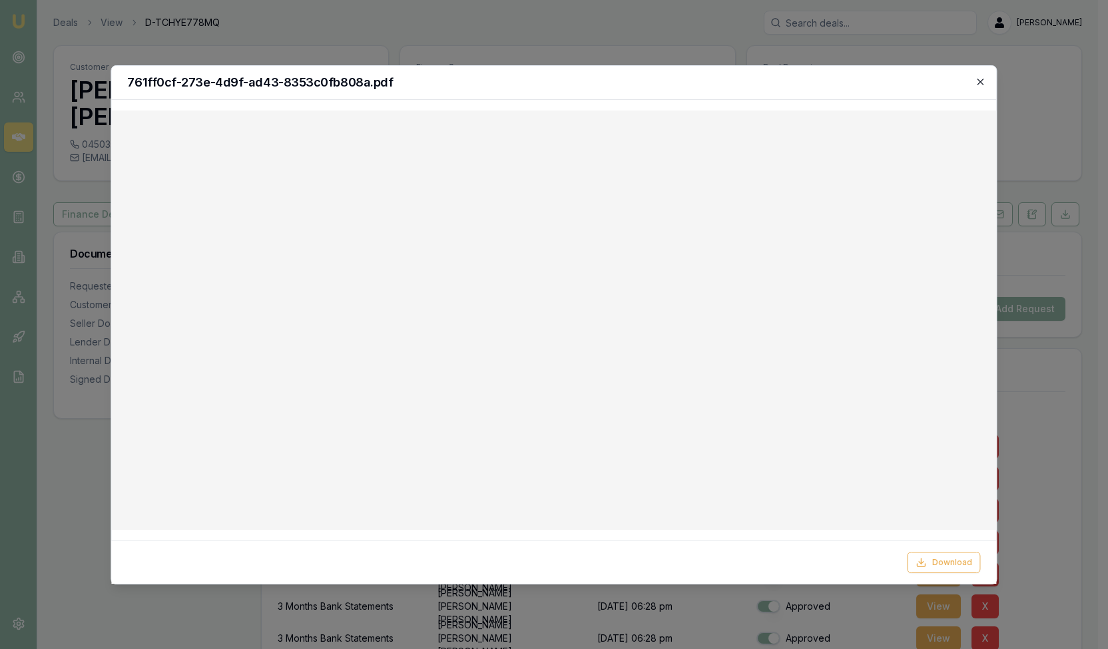
click at [982, 85] on icon "button" at bounding box center [981, 82] width 11 height 11
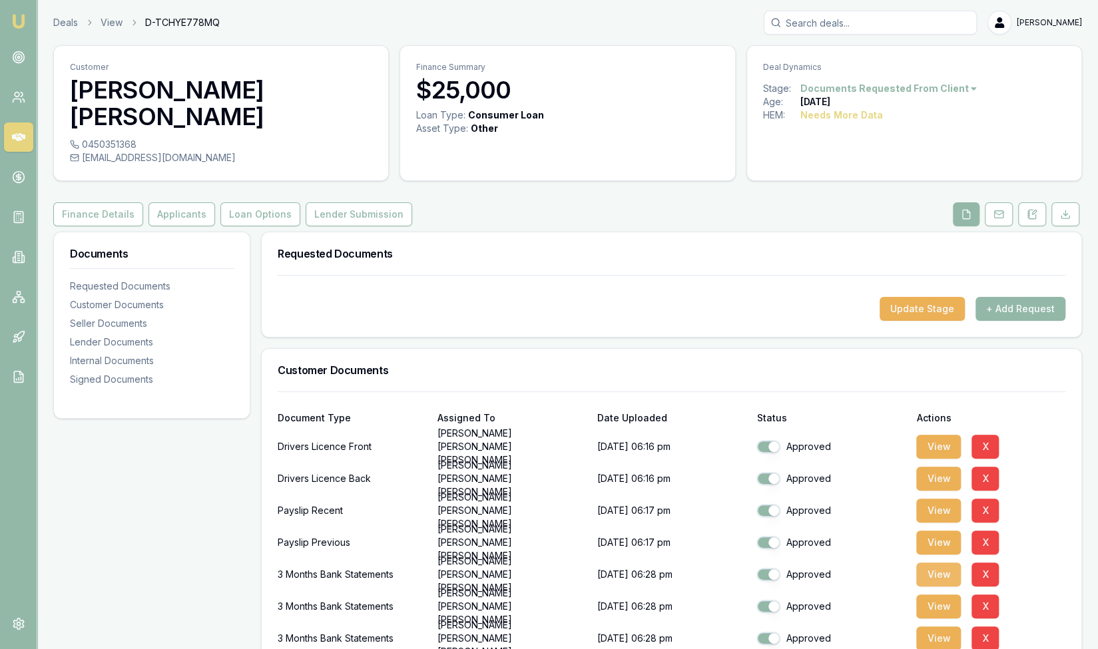
click at [931, 563] on button "View" at bounding box center [938, 575] width 45 height 24
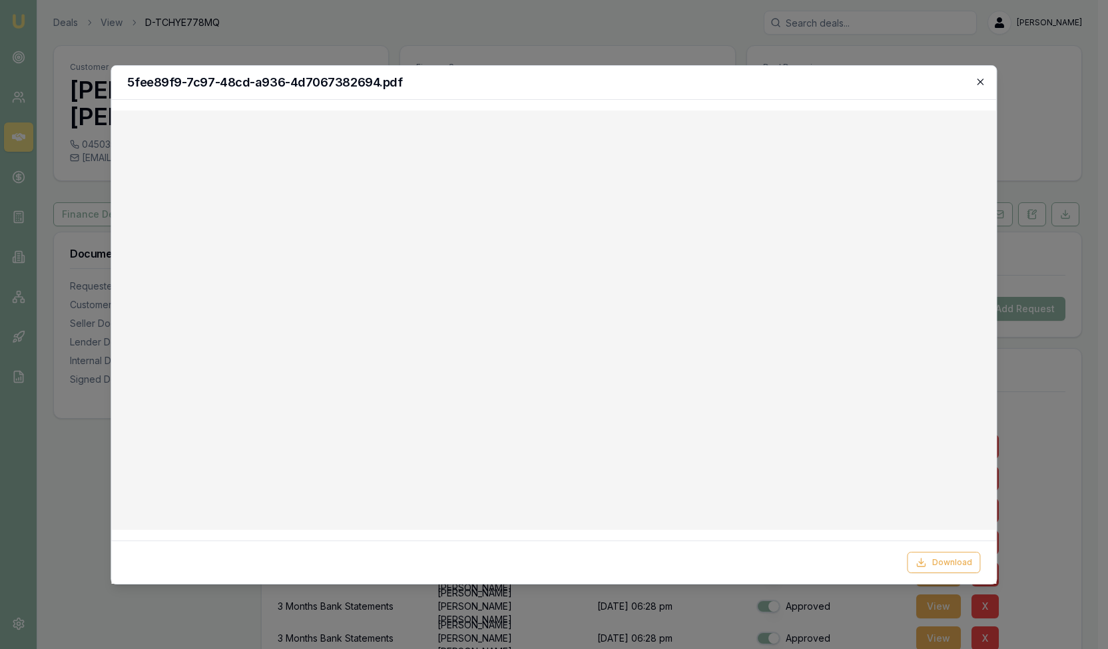
click at [982, 86] on icon "button" at bounding box center [981, 82] width 11 height 11
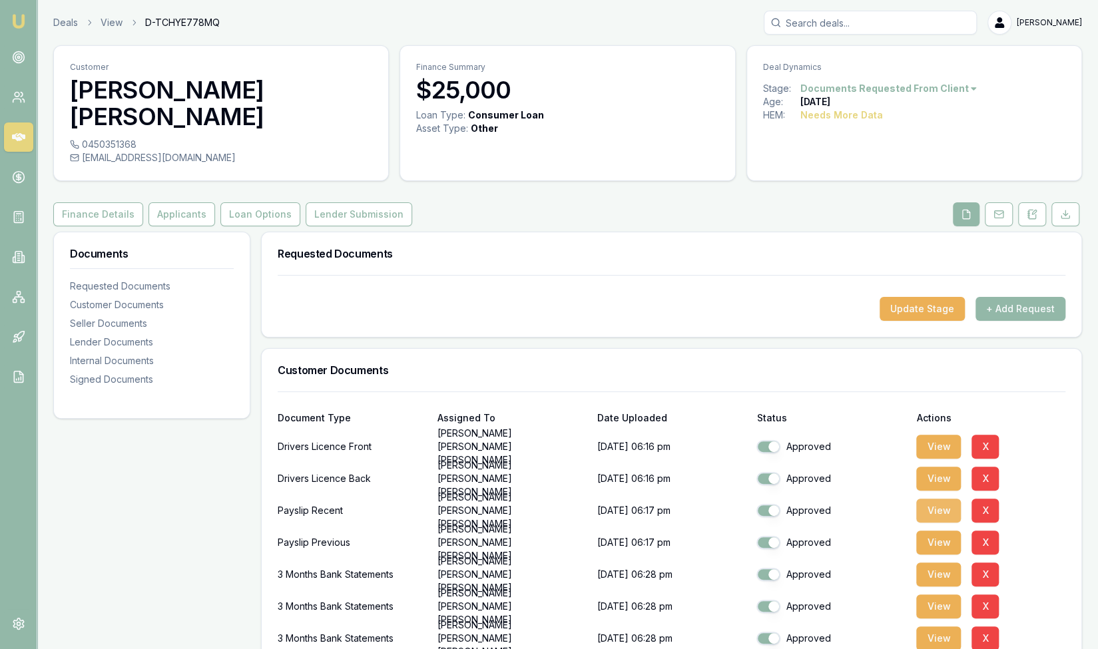
click at [941, 499] on button "View" at bounding box center [938, 511] width 45 height 24
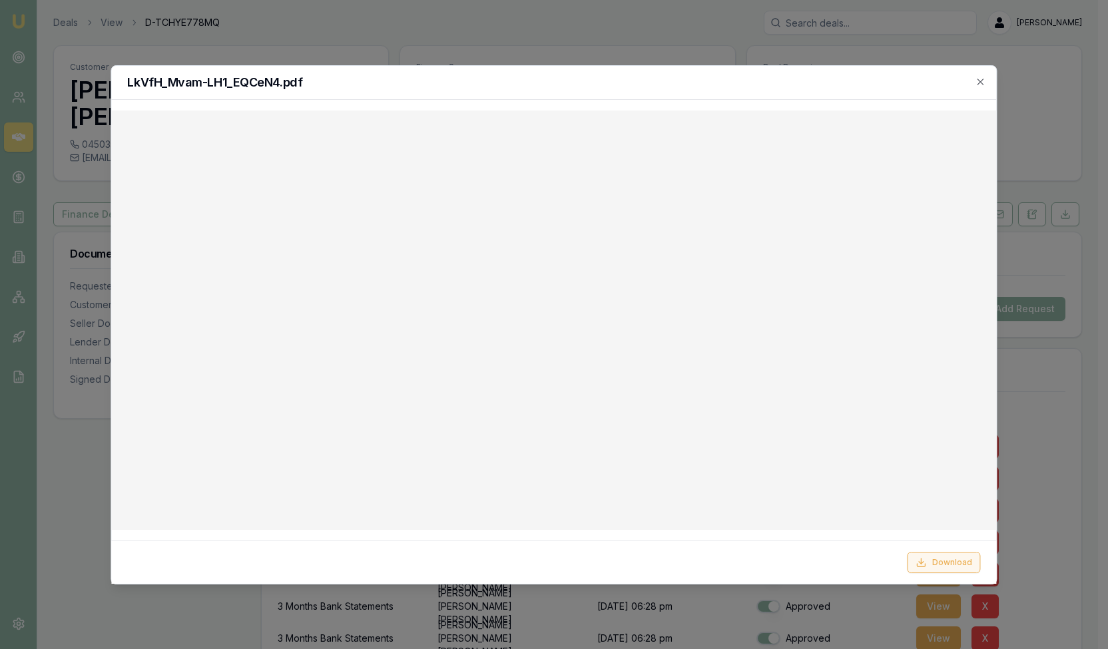
click at [938, 564] on button "Download" at bounding box center [944, 562] width 73 height 21
click at [974, 84] on h2 "LkVfH_Mvam-LH1_EQCeN4.pdf" at bounding box center [553, 83] width 853 height 12
click at [981, 84] on icon "button" at bounding box center [981, 82] width 11 height 11
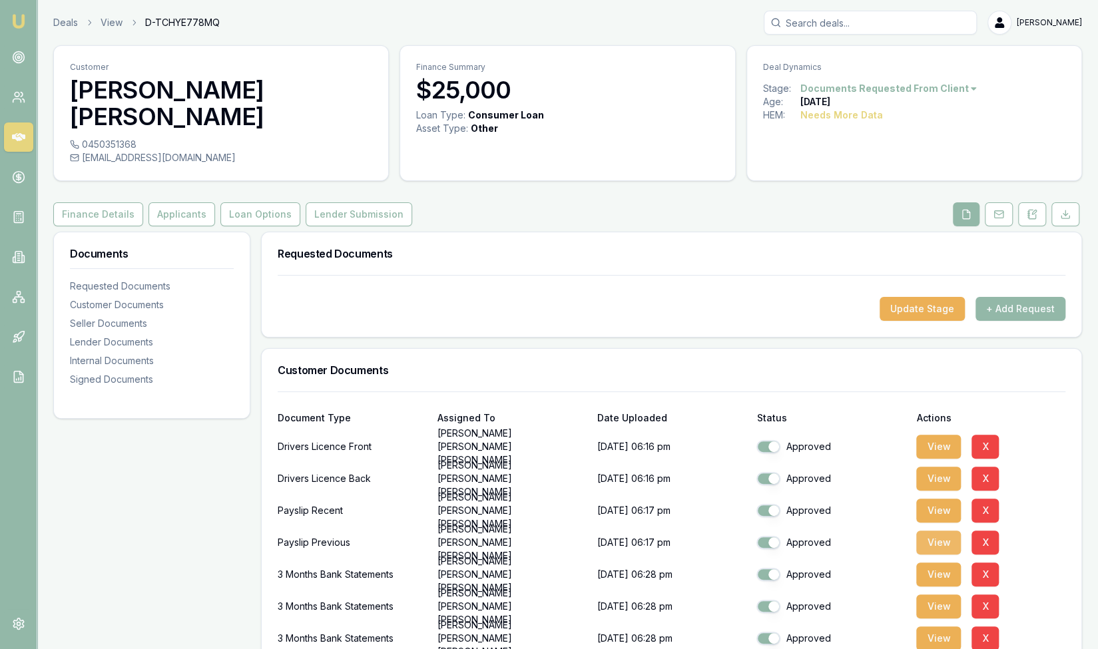
click at [931, 531] on button "View" at bounding box center [938, 543] width 45 height 24
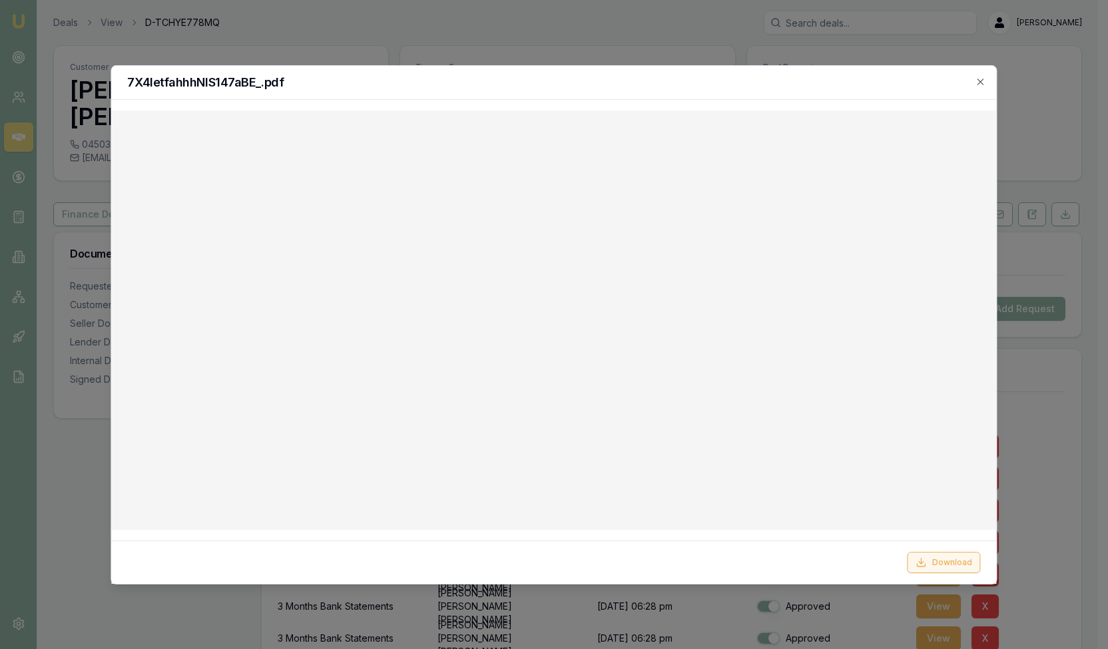
click at [950, 556] on button "Download" at bounding box center [944, 562] width 73 height 21
click at [981, 82] on icon "button" at bounding box center [981, 82] width 6 height 6
